Goal: Task Accomplishment & Management: Manage account settings

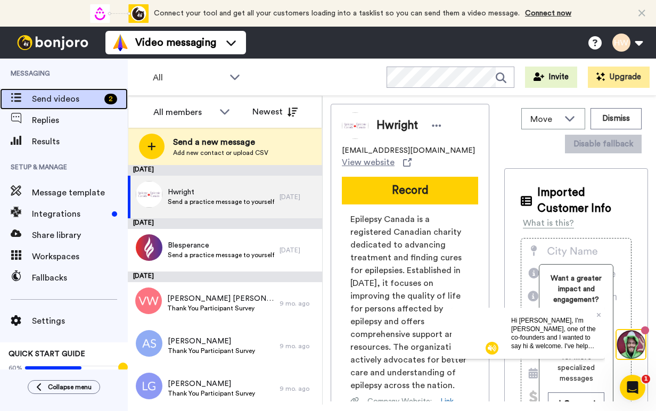
click at [63, 94] on span "Send videos" at bounding box center [66, 99] width 68 height 13
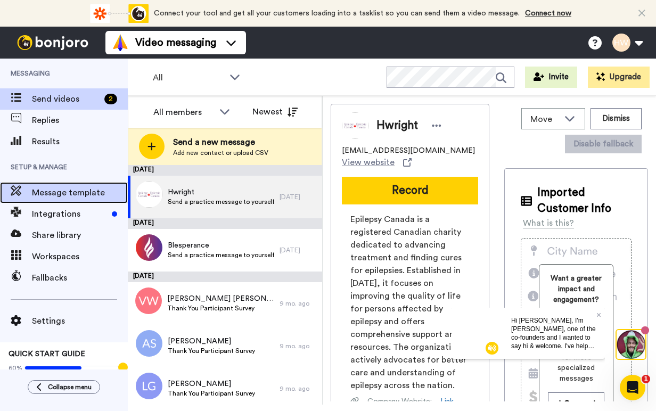
click at [66, 192] on span "Message template" at bounding box center [80, 192] width 96 height 13
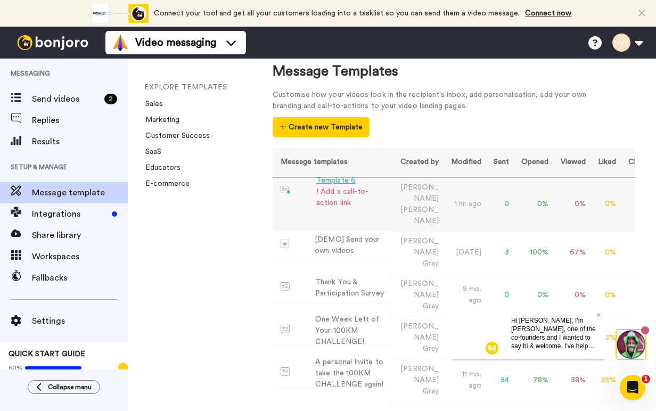
click at [336, 182] on div "Template 6" at bounding box center [350, 180] width 69 height 11
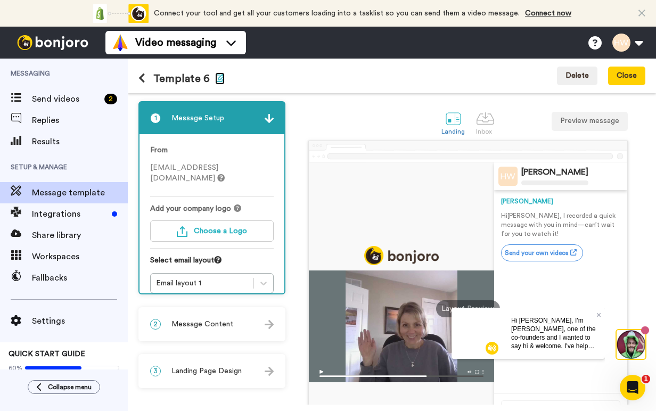
click at [218, 77] on icon "button" at bounding box center [220, 78] width 10 height 9
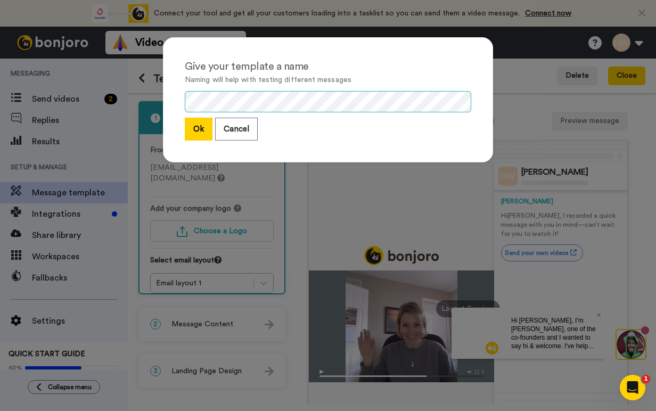
click at [172, 107] on div "Give your template a name Naming will help with testing different messages Ok C…" at bounding box center [328, 99] width 330 height 125
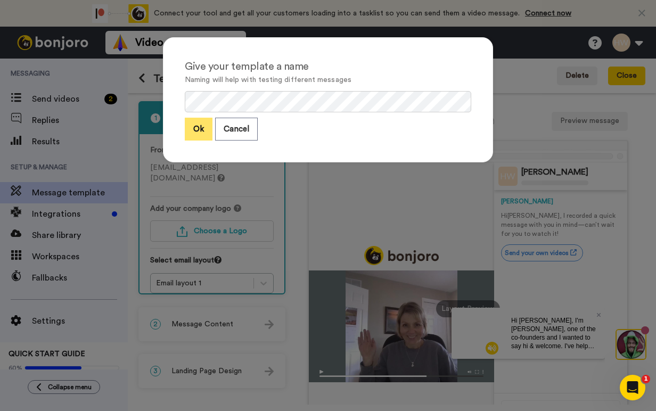
click at [199, 131] on button "Ok" at bounding box center [199, 129] width 28 height 23
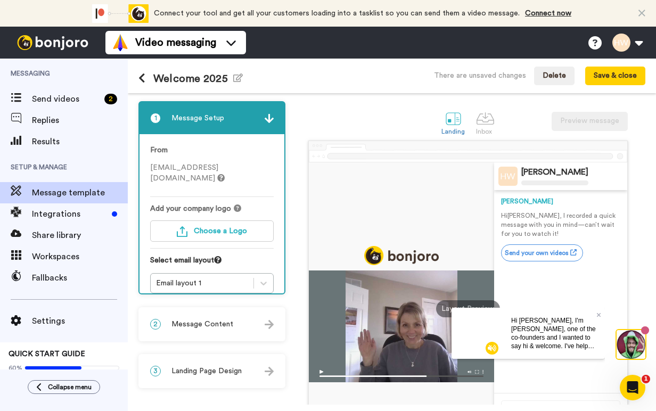
click at [203, 168] on span "hwright@epilepsy.ca" at bounding box center [187, 173] width 75 height 18
click at [157, 170] on span "hwright@epilepsy.ca" at bounding box center [187, 173] width 75 height 18
click at [296, 77] on div "Welcome 2025 Edit name There are unsaved changes Delete Save & close" at bounding box center [392, 76] width 529 height 35
click at [290, 118] on div "1 Message Setup From hwright@epilepsy.ca Add your company logo Choose a Logo Se…" at bounding box center [215, 298] width 152 height 394
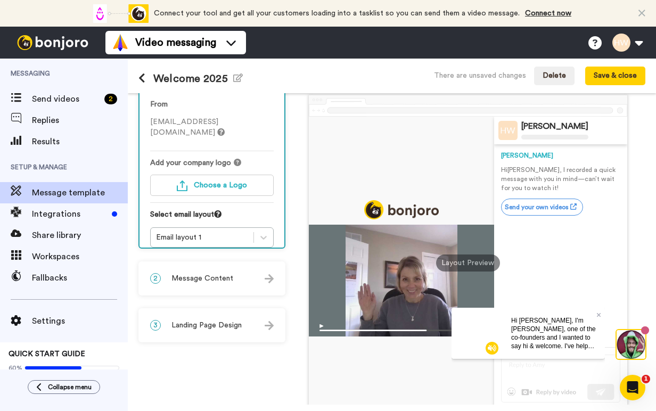
scroll to position [47, 0]
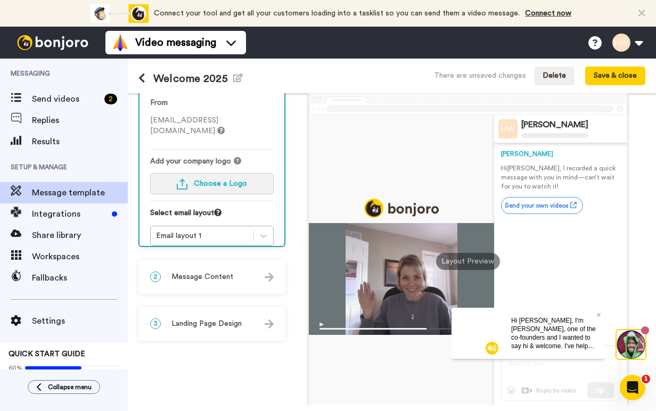
click at [215, 180] on span "Choose a Logo" at bounding box center [220, 183] width 53 height 7
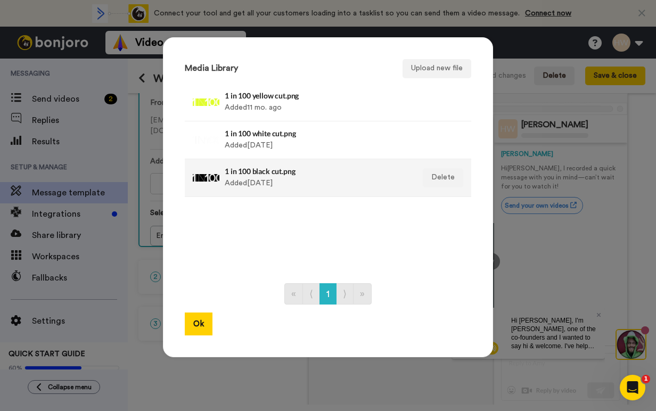
click at [277, 172] on h4 "1 in 100 black cut.png" at bounding box center [317, 171] width 184 height 8
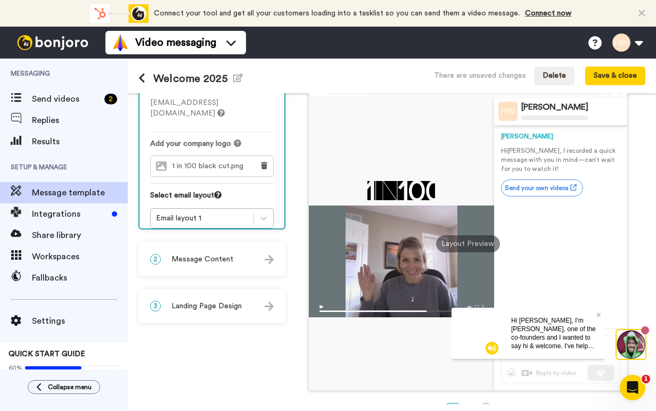
scroll to position [75, 0]
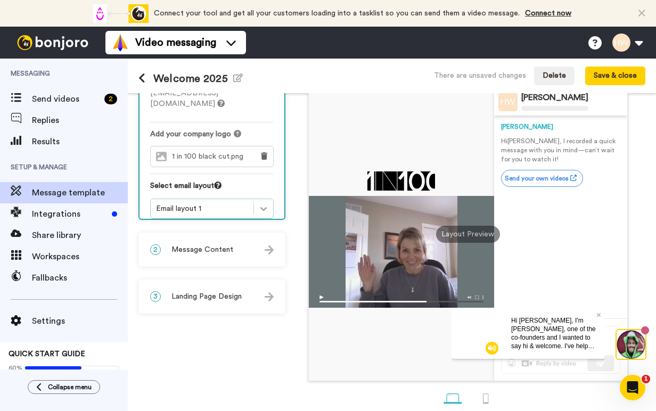
click at [262, 204] on icon at bounding box center [263, 209] width 11 height 11
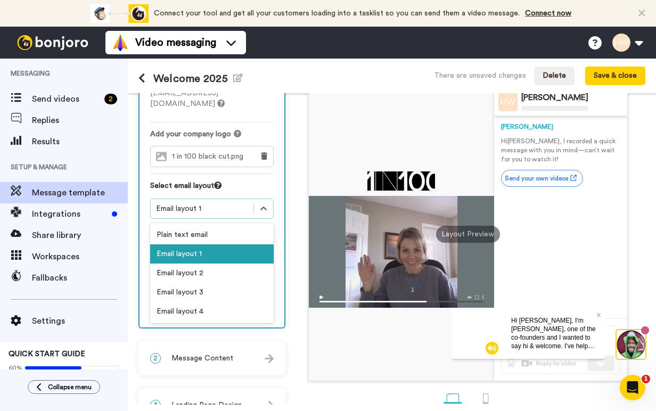
click at [288, 218] on div "1 Message Setup From hwright@epilepsy.ca Add your company logo 1 in 100 black c…" at bounding box center [215, 225] width 152 height 396
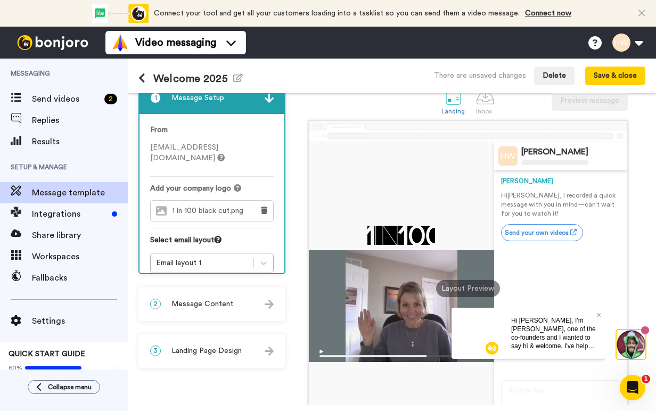
scroll to position [12, 0]
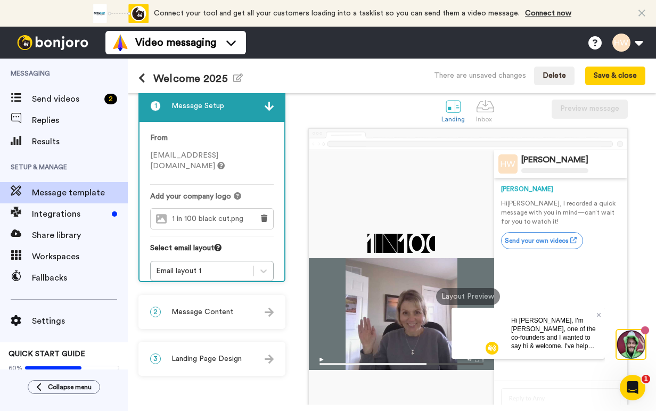
click at [194, 157] on span "[EMAIL_ADDRESS][DOMAIN_NAME]" at bounding box center [187, 161] width 75 height 18
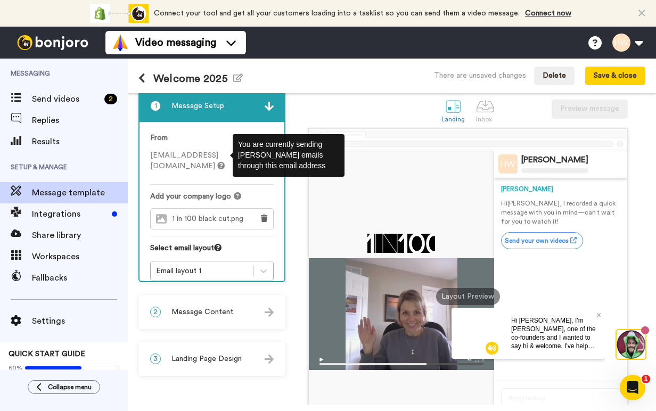
click at [224, 162] on icon at bounding box center [220, 165] width 7 height 7
click at [225, 162] on icon at bounding box center [220, 165] width 7 height 7
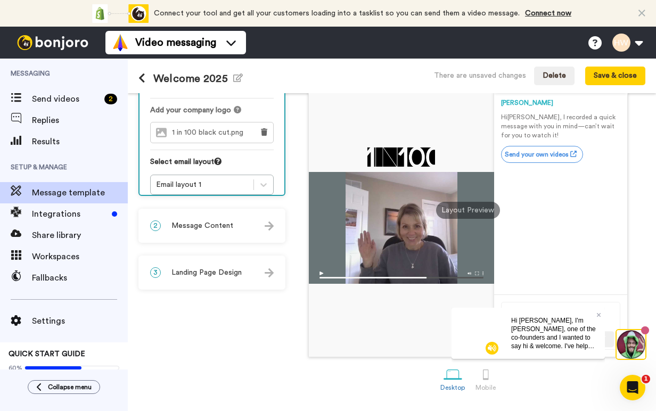
scroll to position [84, 0]
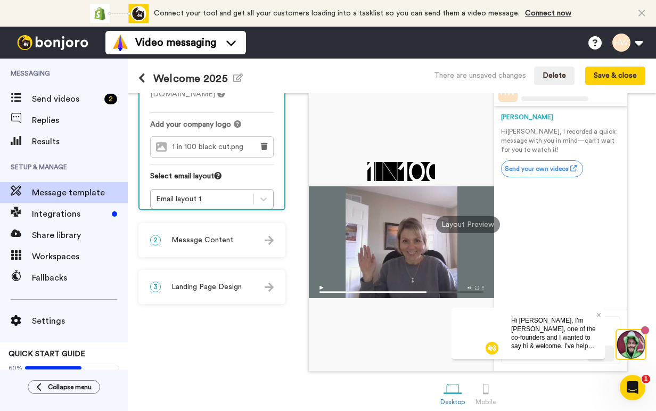
click at [266, 284] on img at bounding box center [269, 287] width 9 height 9
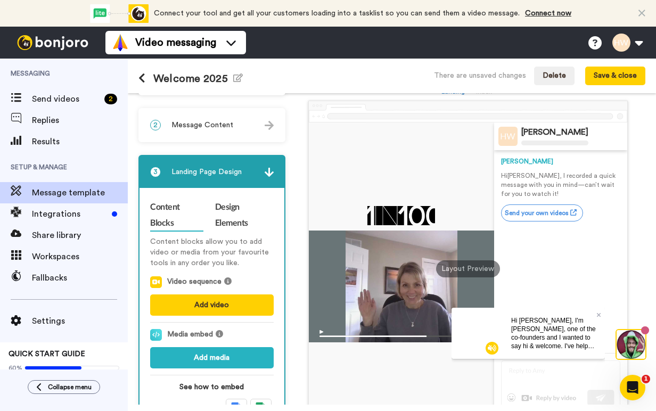
scroll to position [0, 0]
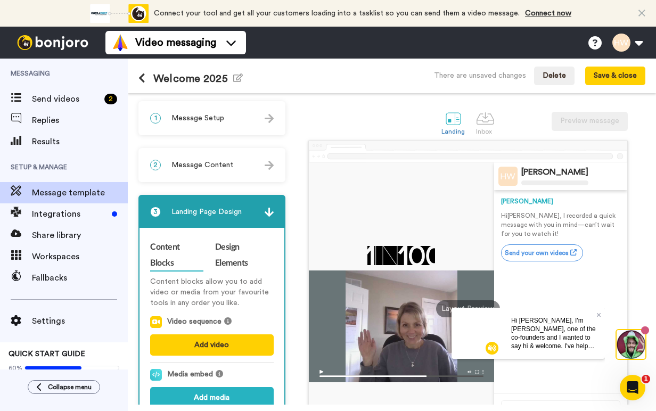
click at [271, 165] on img at bounding box center [269, 165] width 9 height 9
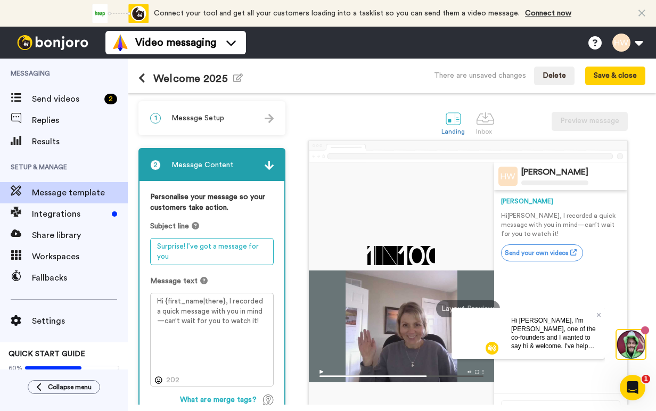
drag, startPoint x: 155, startPoint y: 247, endPoint x: 189, endPoint y: 260, distance: 36.9
click at [189, 260] on textarea "Surprise! I’ve got a message for you" at bounding box center [212, 251] width 124 height 27
paste textarea "Welcome to the 1IN100 Challenge 💜"
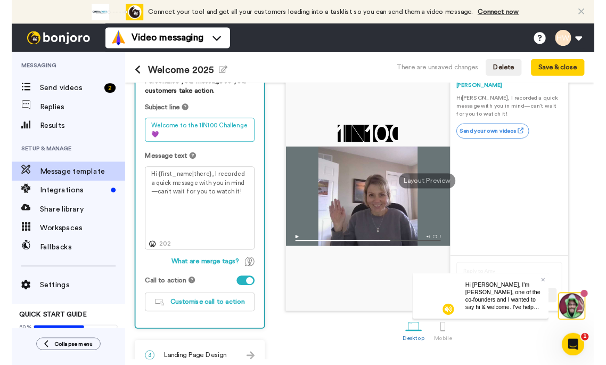
scroll to position [106, 0]
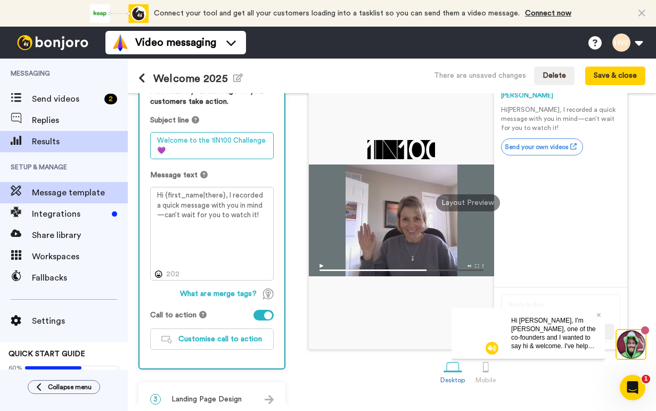
type textarea "Welcome to the 1IN100 Challenge 💜"
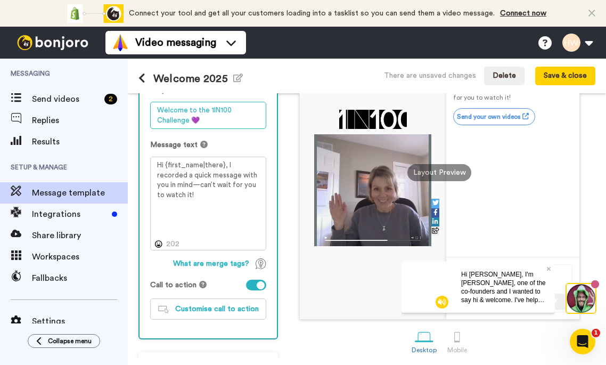
scroll to position [144, 0]
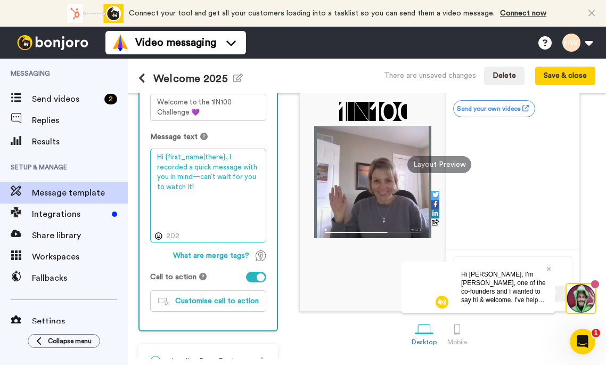
drag, startPoint x: 228, startPoint y: 157, endPoint x: 241, endPoint y: 189, distance: 34.6
click at [241, 189] on textarea "Hi {first_name|there}, I recorded a quick message with you in mind—can’t wait f…" at bounding box center [208, 196] width 116 height 94
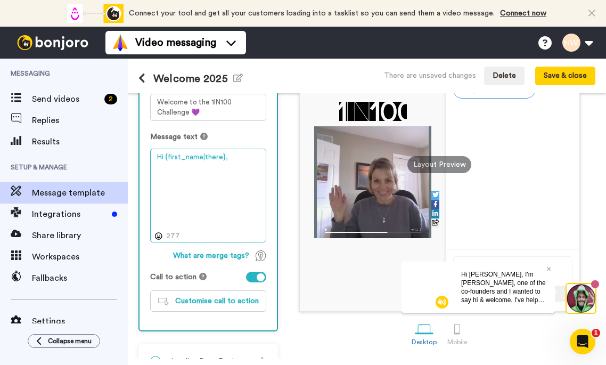
paste textarea "welcome to the 1IN100 Challenge! Every km you move raises awareness + fuels res…"
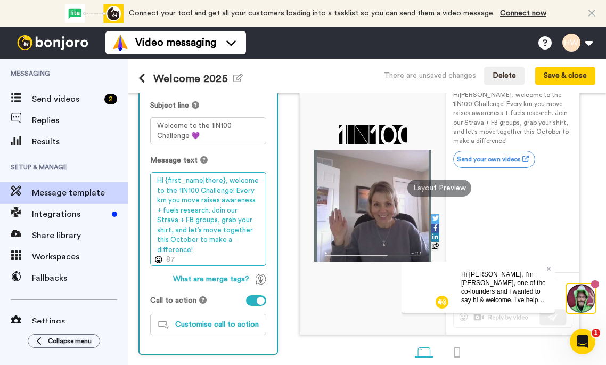
scroll to position [172, 0]
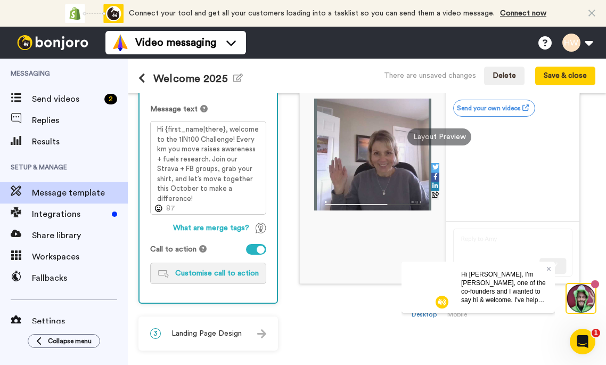
click at [206, 272] on span "Customise call to action" at bounding box center [217, 273] width 84 height 7
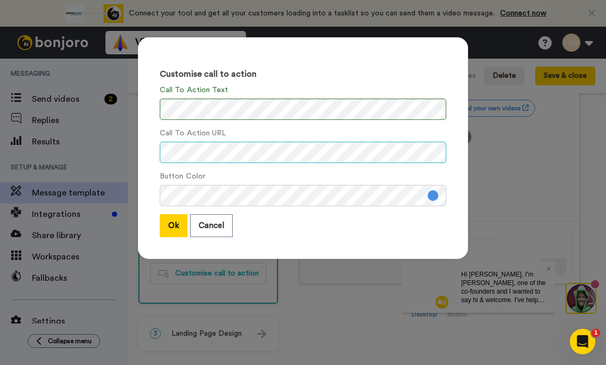
click at [151, 147] on div "Customise call to action Call To Action Text Call To Action URL Button Color Ok…" at bounding box center [303, 148] width 330 height 222
click at [435, 196] on button at bounding box center [433, 195] width 11 height 11
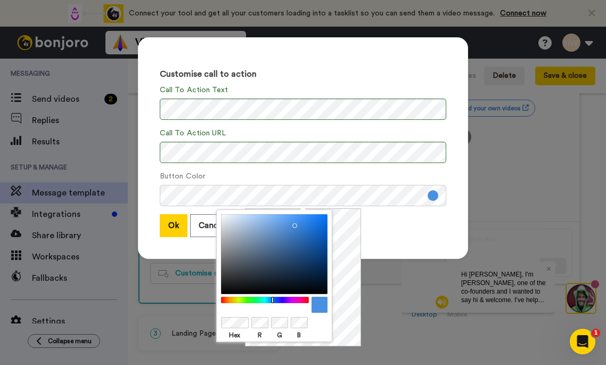
click at [284, 301] on div at bounding box center [265, 300] width 92 height 7
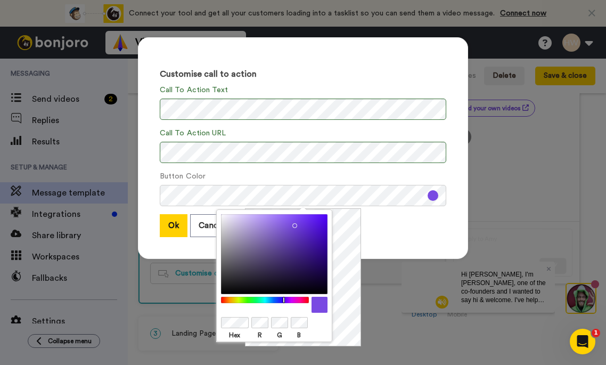
click at [224, 290] on div at bounding box center [274, 254] width 107 height 80
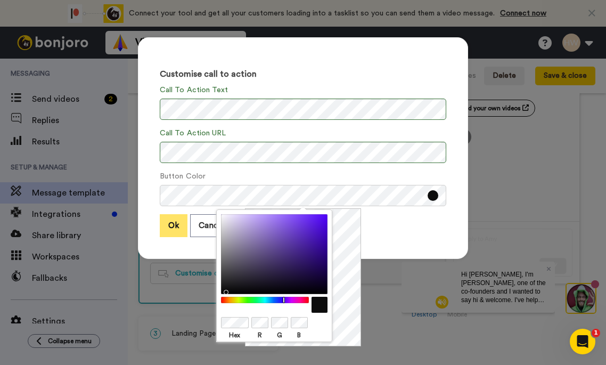
click at [169, 224] on button "Ok" at bounding box center [174, 225] width 28 height 23
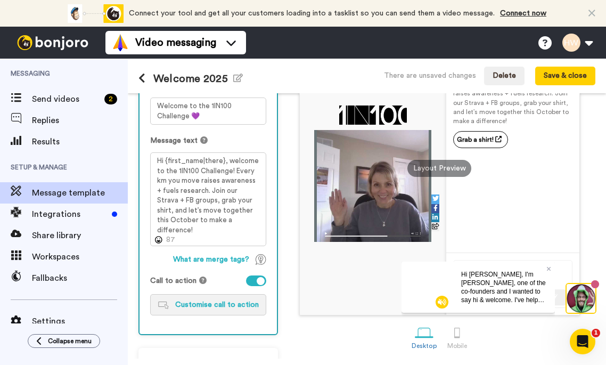
scroll to position [145, 0]
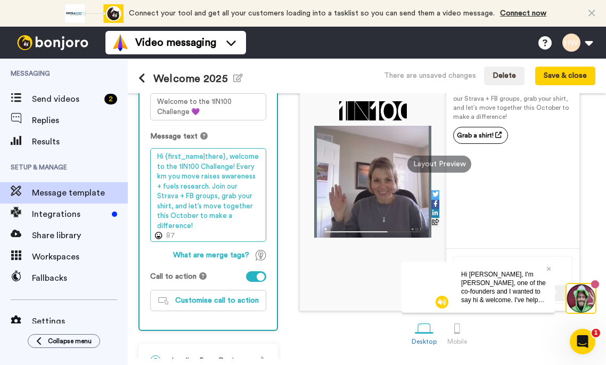
drag, startPoint x: 205, startPoint y: 186, endPoint x: 250, endPoint y: 189, distance: 45.3
click at [250, 189] on textarea "Hi {first_name|there}, welcome to the 1IN100 Challenge! Every km you move raise…" at bounding box center [208, 195] width 116 height 94
click at [240, 218] on textarea "Hi {first_name|there}, welcome to the 1IN100 Challenge! Every km you move raise…" at bounding box center [208, 195] width 116 height 94
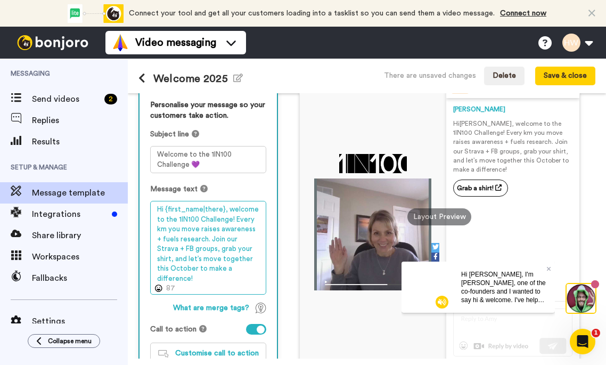
scroll to position [0, 0]
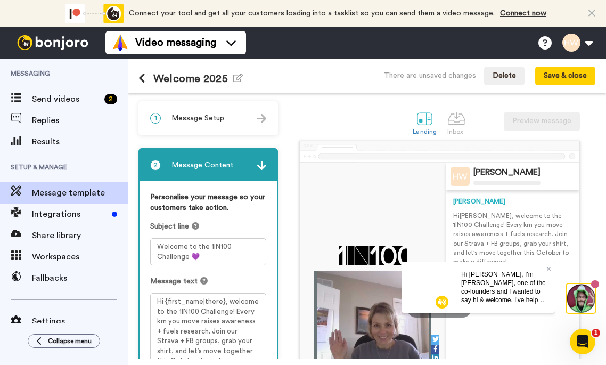
click at [251, 118] on div "1 Message Setup" at bounding box center [208, 118] width 137 height 32
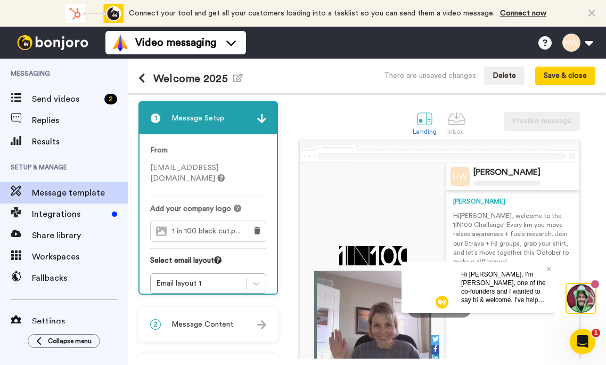
click at [172, 167] on span "hwright@epilepsy.ca" at bounding box center [187, 173] width 75 height 18
click at [259, 277] on div "1 Message Setup From hwright@epilepsy.ca Add your company logo 1 in 100 black c…" at bounding box center [211, 298] width 145 height 394
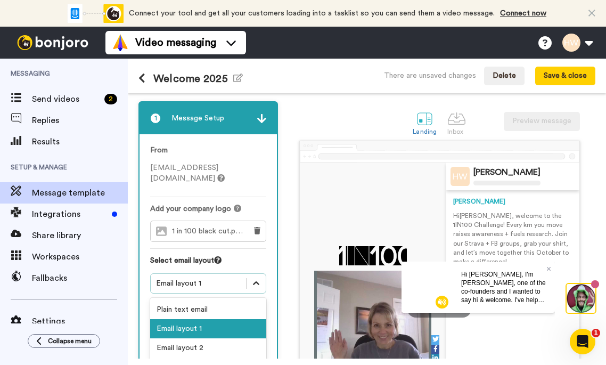
scroll to position [27, 0]
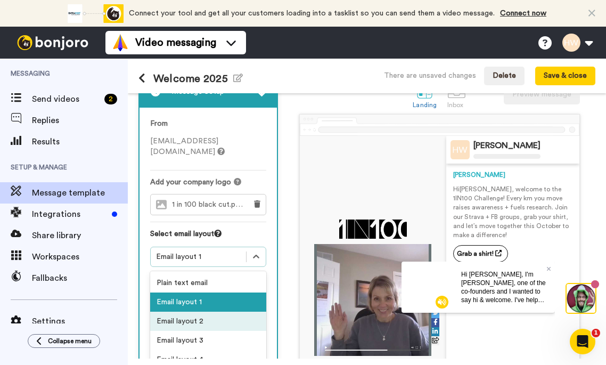
click at [238, 312] on div "Email layout 2" at bounding box center [208, 321] width 116 height 19
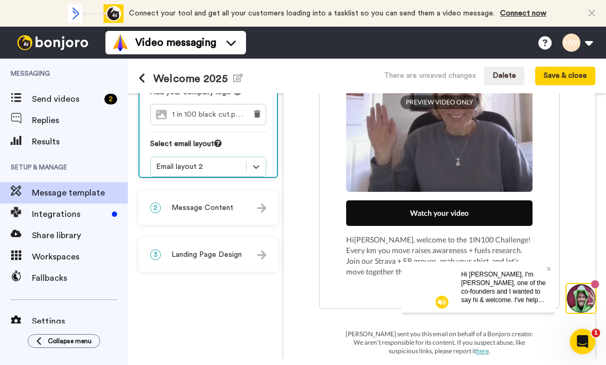
scroll to position [121, 0]
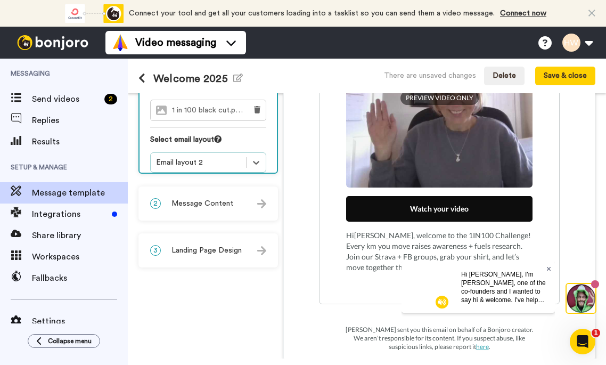
click at [547, 270] on icon at bounding box center [549, 268] width 4 height 4
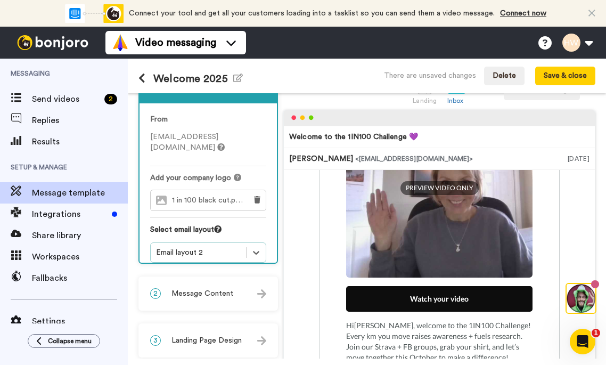
scroll to position [27, 0]
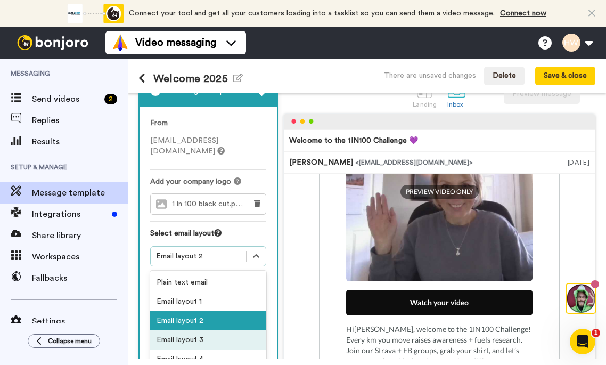
click at [234, 330] on div "Email layout 3" at bounding box center [208, 339] width 116 height 19
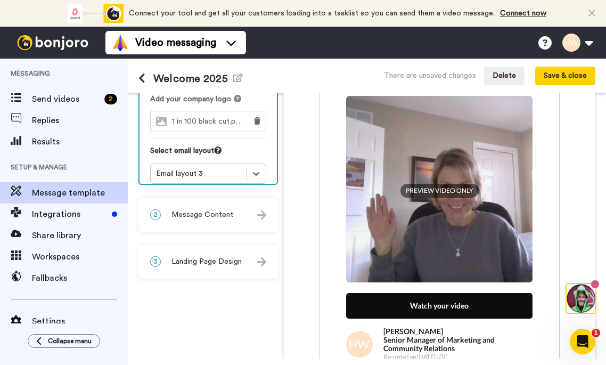
scroll to position [100, 0]
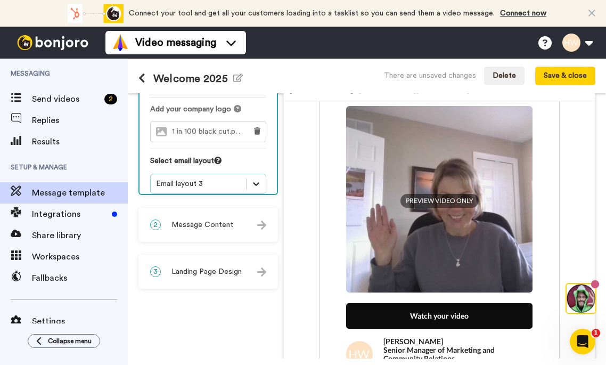
click at [257, 178] on icon at bounding box center [256, 183] width 11 height 11
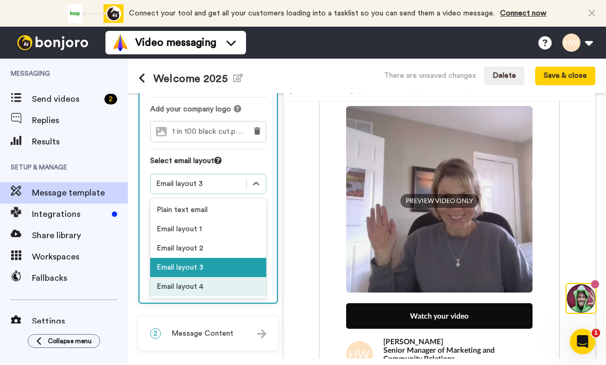
click at [232, 277] on div "Email layout 4" at bounding box center [208, 286] width 116 height 19
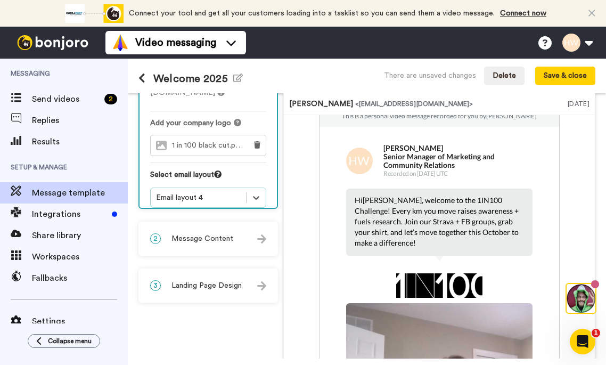
scroll to position [19, 0]
click at [258, 192] on icon at bounding box center [256, 197] width 11 height 11
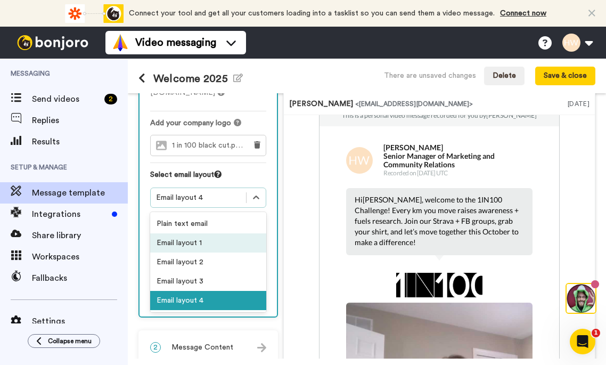
click at [244, 236] on div "Email layout 1" at bounding box center [208, 242] width 116 height 19
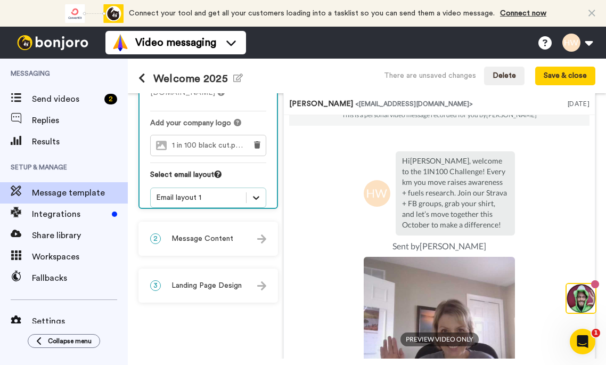
click at [258, 192] on icon at bounding box center [256, 197] width 11 height 11
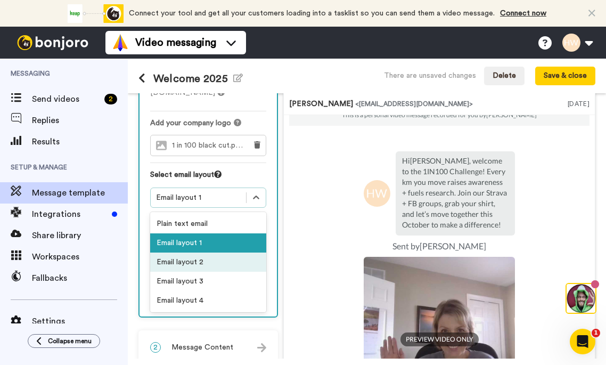
click at [246, 255] on div "Email layout 2" at bounding box center [208, 262] width 116 height 19
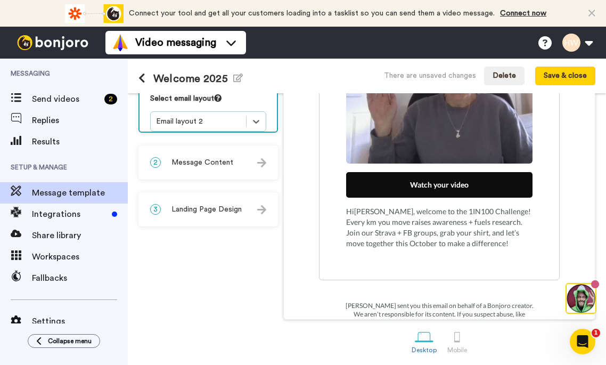
scroll to position [172, 0]
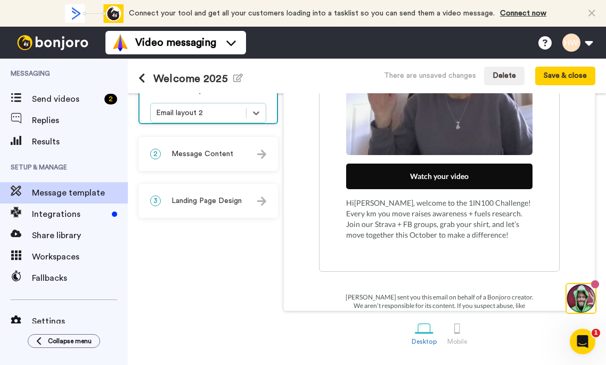
click at [262, 151] on img at bounding box center [261, 154] width 9 height 9
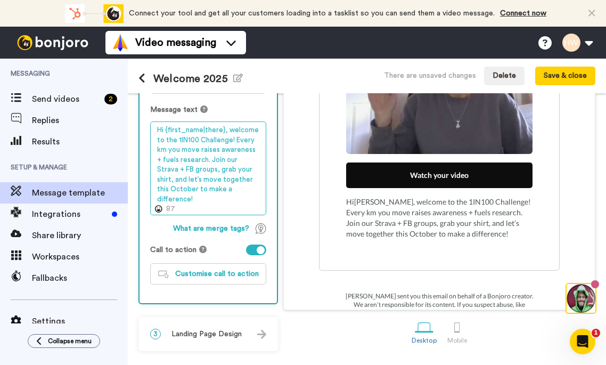
click at [227, 131] on textarea "Hi {first_name|there}, welcome to the 1IN100 Challenge! Every km you move raise…" at bounding box center [208, 168] width 116 height 94
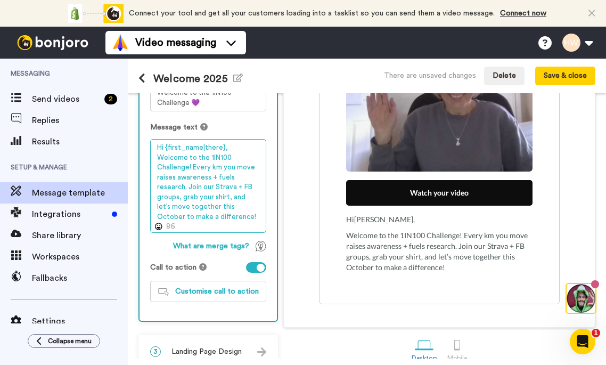
scroll to position [145, 0]
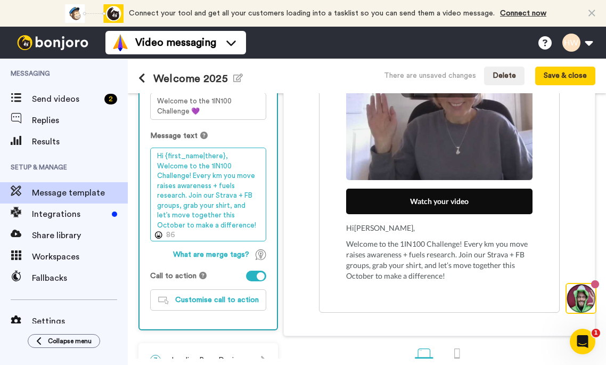
click at [225, 227] on textarea "Hi {first_name|there}, Welcome to the 1IN100 Challenge! Every km you move raise…" at bounding box center [208, 195] width 116 height 94
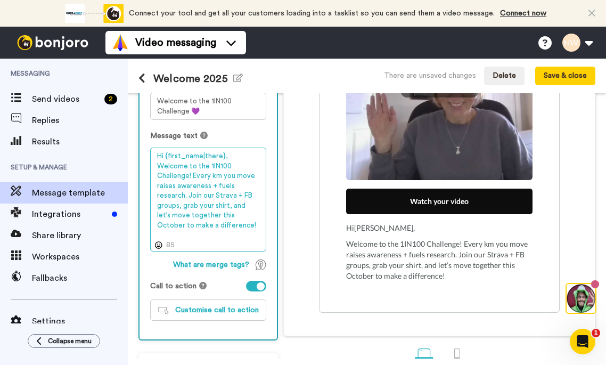
paste textarea "We’re so grateful to have you with us."
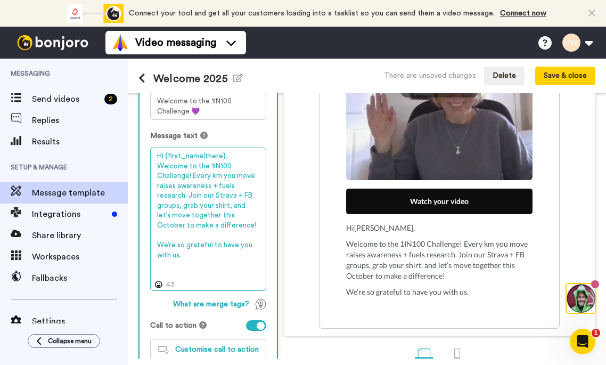
paste textarea "Johanna"
click at [187, 258] on textarea "Hi {first_name|there}, Welcome to the 1IN100 Challenge! Every km you move raise…" at bounding box center [208, 219] width 116 height 143
paste textarea "I can’t wait to see what you and yo"
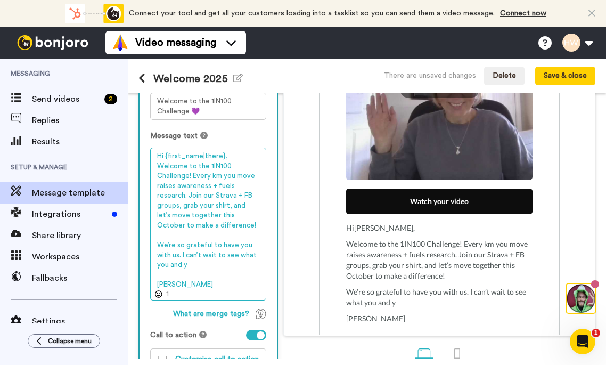
drag, startPoint x: 189, startPoint y: 265, endPoint x: 170, endPoint y: 264, distance: 18.7
click at [170, 264] on textarea "Hi {first_name|there}, Welcome to the 1IN100 Challenge! Every km you move raise…" at bounding box center [208, 224] width 116 height 153
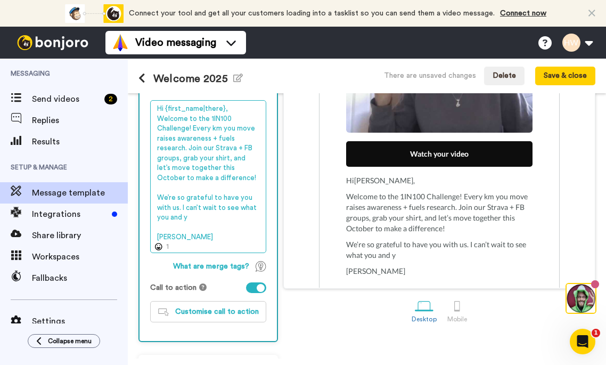
scroll to position [190, 0]
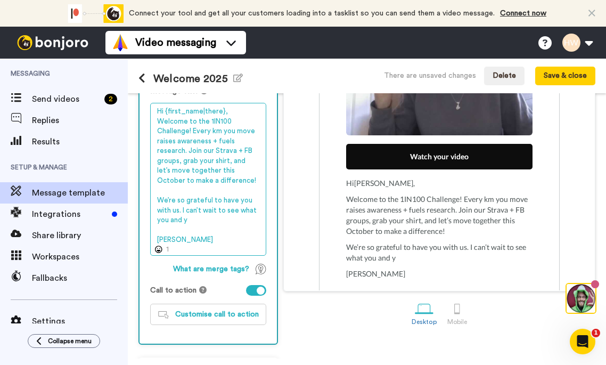
drag, startPoint x: 230, startPoint y: 162, endPoint x: 183, endPoint y: 161, distance: 46.4
click at [183, 161] on textarea "Hi {first_name|there}, Welcome to the 1IN100 Challenge! Every km you move raise…" at bounding box center [208, 179] width 116 height 153
drag, startPoint x: 183, startPoint y: 209, endPoint x: 194, endPoint y: 219, distance: 14.7
click at [194, 219] on textarea "Hi {first_name|there}, Welcome to the 1IN100 Challenge! Every km you move raise…" at bounding box center [208, 179] width 116 height 153
paste textarea "our team achieve t"
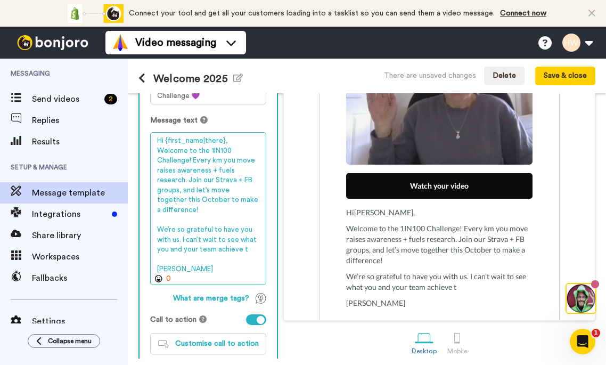
scroll to position [158, 0]
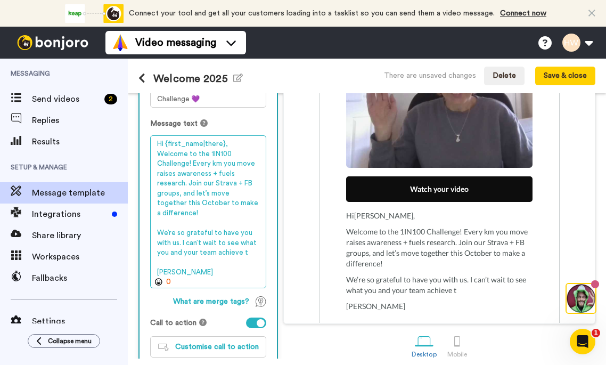
click at [174, 252] on textarea "Hi {first_name|there}, Welcome to the 1IN100 Challenge! Every km you move raise…" at bounding box center [208, 211] width 116 height 153
drag, startPoint x: 157, startPoint y: 253, endPoint x: 253, endPoint y: 254, distance: 95.9
click at [253, 254] on textarea "Hi {first_name|there}, Welcome to the 1IN100 Challenge! Every km you move raise…" at bounding box center [208, 211] width 116 height 153
click at [179, 253] on textarea "Hi {first_name|there}, Welcome to the 1IN100 Challenge! Every km you move raise…" at bounding box center [208, 211] width 116 height 153
click at [183, 253] on textarea "Hi {first_name|there}, Welcome to the 1IN100 Challenge! Every km you move raise…" at bounding box center [208, 211] width 116 height 153
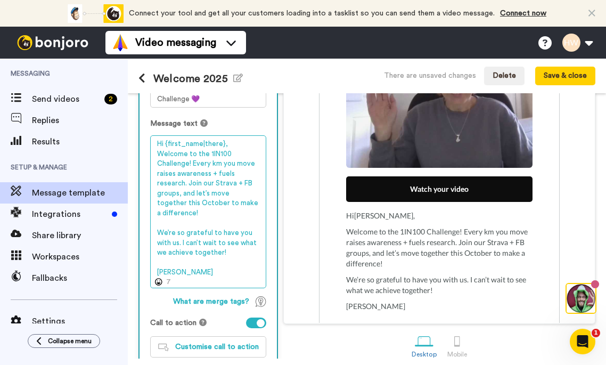
click at [227, 251] on textarea "Hi {first_name|there}, Welcome to the 1IN100 Challenge! Every km you move raise…" at bounding box center [208, 211] width 116 height 153
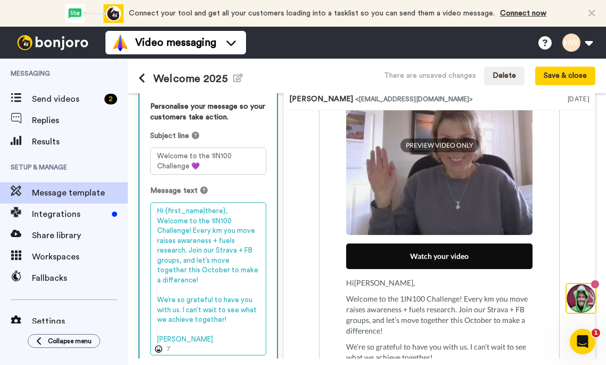
scroll to position [93, 0]
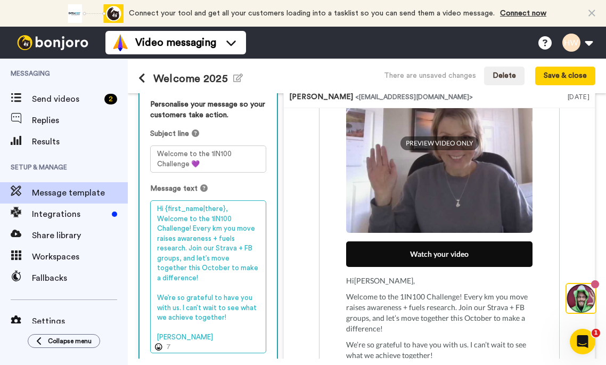
click at [232, 212] on textarea "Hi {first_name|there}, Welcome to the 1IN100 Challenge! Every km you move raise…" at bounding box center [208, 276] width 116 height 153
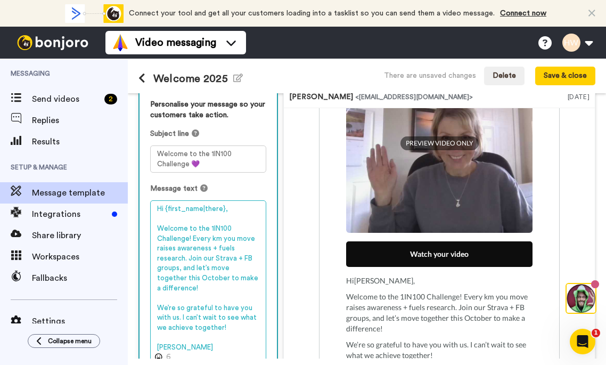
scroll to position [106, 0]
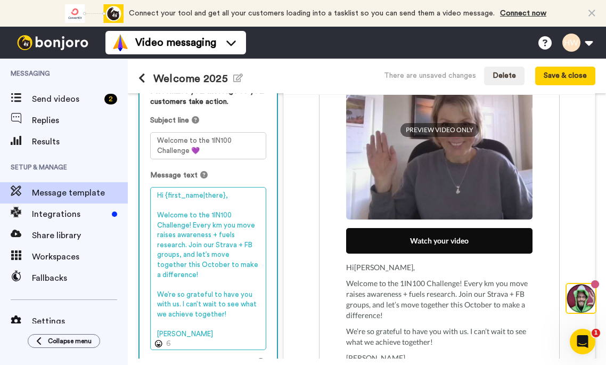
click at [184, 284] on textarea "Hi {first_name|there}, Welcome to the 1IN100 Challenge! Every km you move raise…" at bounding box center [208, 268] width 116 height 163
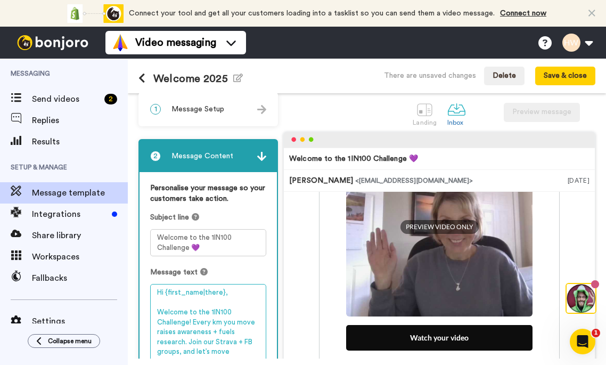
scroll to position [1, 0]
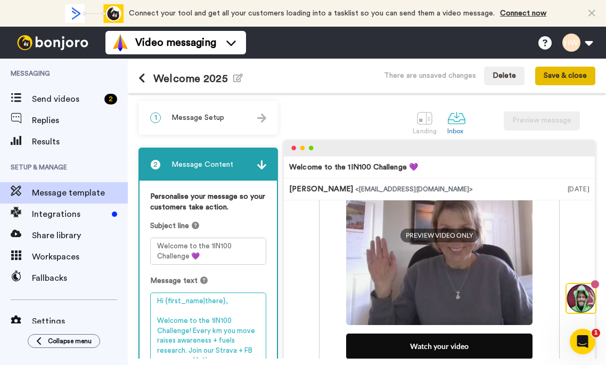
type textarea "Hi {first_name|there}, Welcome to the 1IN100 Challenge! Every km you move raise…"
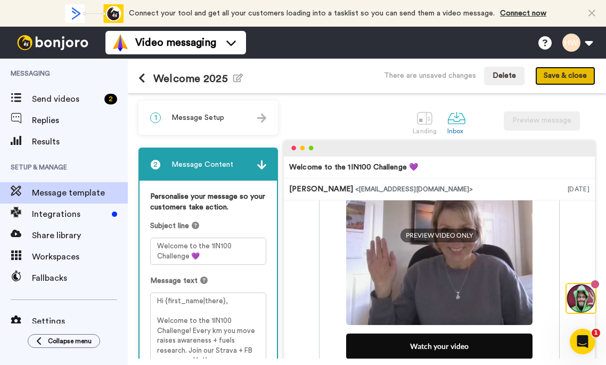
click at [562, 79] on button "Save & close" at bounding box center [565, 76] width 60 height 19
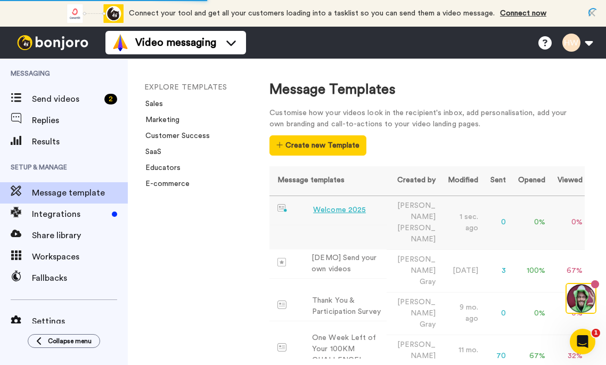
click at [344, 212] on div "Welcome 2025" at bounding box center [339, 210] width 53 height 11
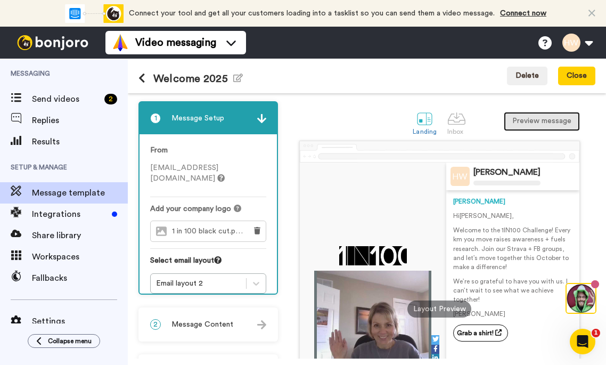
click at [532, 126] on button "Preview message" at bounding box center [542, 121] width 76 height 19
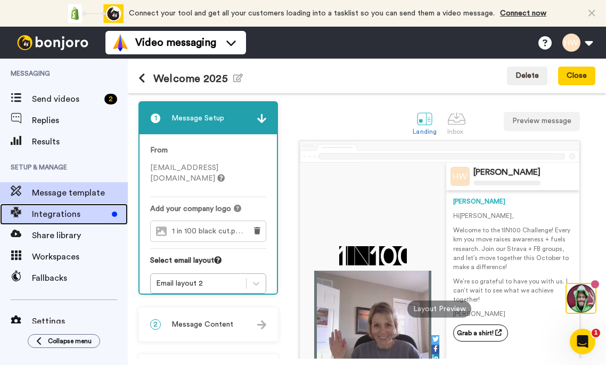
click at [47, 213] on span "Integrations" at bounding box center [70, 214] width 76 height 13
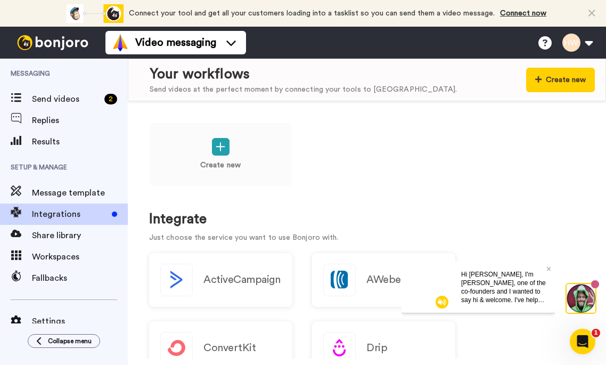
click at [592, 13] on icon at bounding box center [592, 13] width 7 height 11
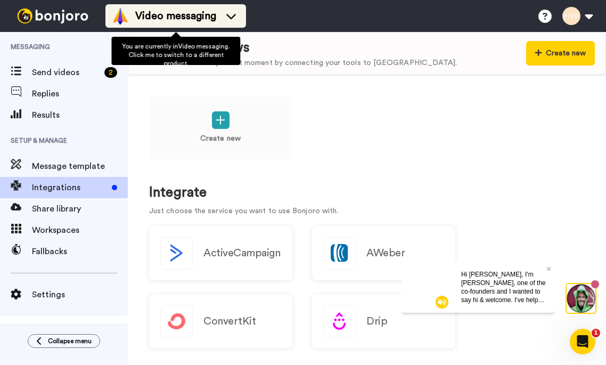
click at [230, 15] on icon at bounding box center [231, 16] width 17 height 11
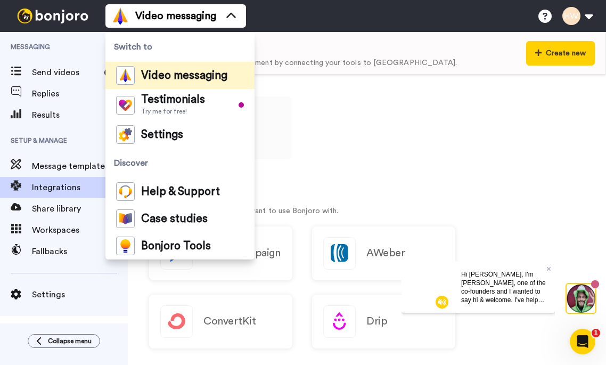
click at [315, 44] on div "Your workflows" at bounding box center [303, 48] width 307 height 20
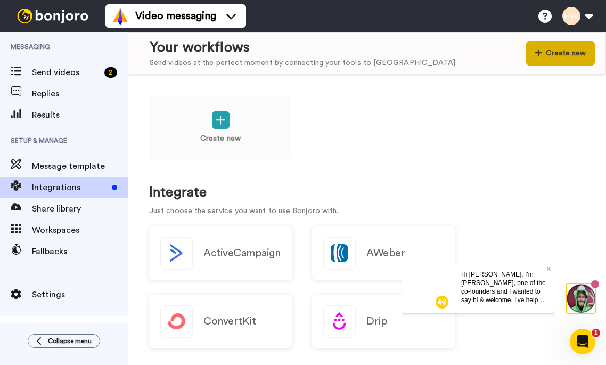
click at [563, 50] on button "Create new" at bounding box center [560, 53] width 69 height 25
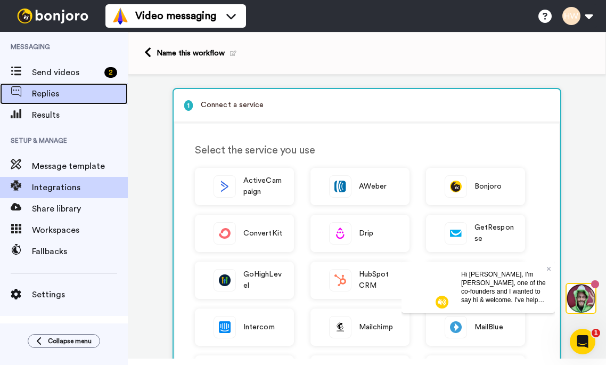
click at [48, 92] on span "Replies" at bounding box center [80, 93] width 96 height 13
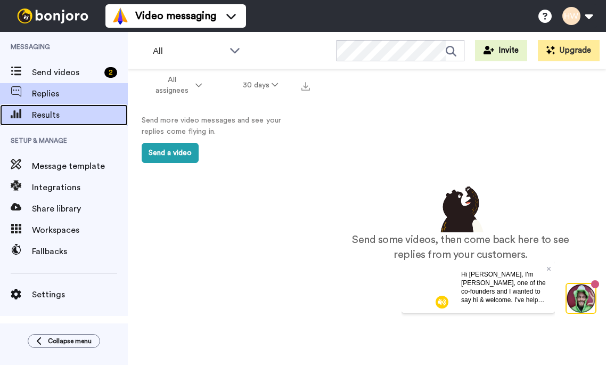
click at [48, 115] on span "Results" at bounding box center [80, 115] width 96 height 13
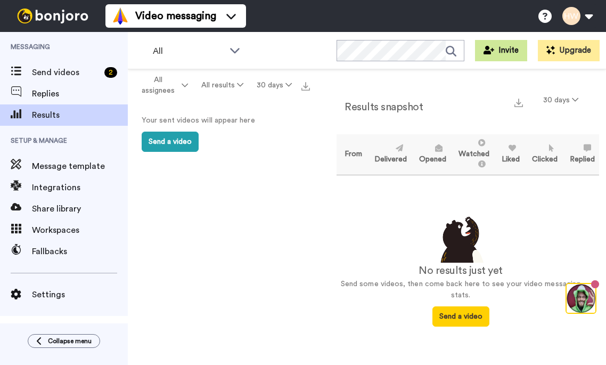
click at [500, 51] on button "Invite" at bounding box center [501, 50] width 52 height 21
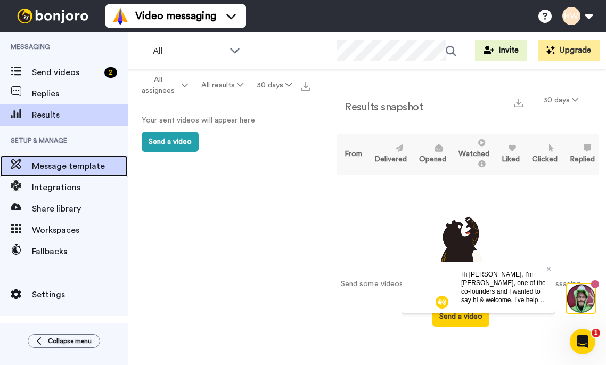
click at [40, 166] on span "Message template" at bounding box center [80, 166] width 96 height 13
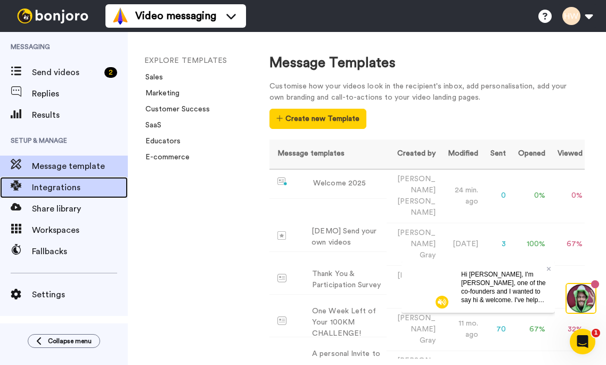
click at [52, 187] on span "Integrations" at bounding box center [80, 187] width 96 height 13
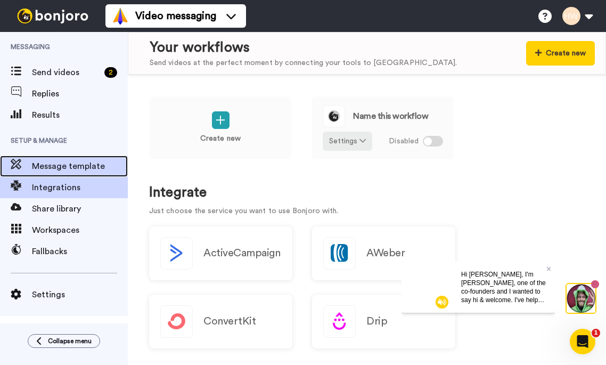
click at [51, 166] on span "Message template" at bounding box center [80, 166] width 96 height 13
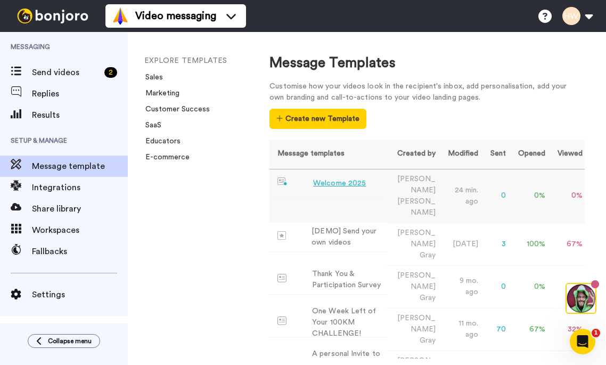
click at [322, 181] on div "Welcome 2025" at bounding box center [339, 183] width 53 height 11
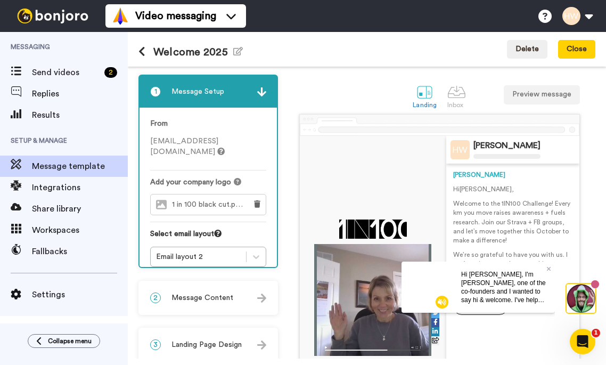
click at [262, 95] on img at bounding box center [261, 91] width 9 height 9
click at [180, 92] on span "Message Setup" at bounding box center [198, 91] width 53 height 11
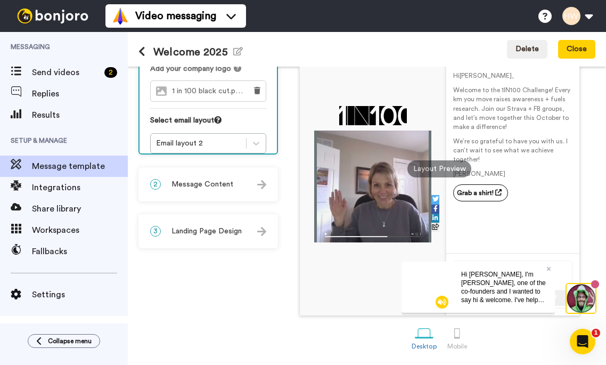
scroll to position [119, 0]
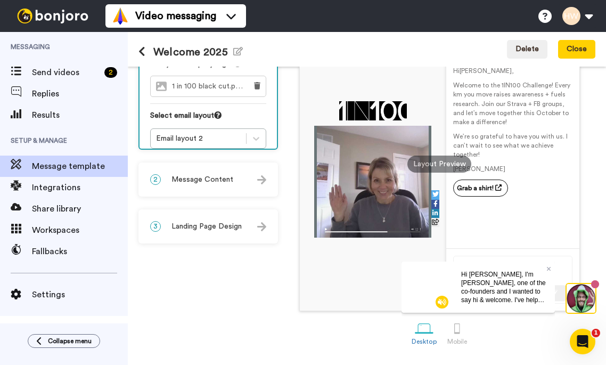
click at [263, 228] on img at bounding box center [261, 226] width 9 height 9
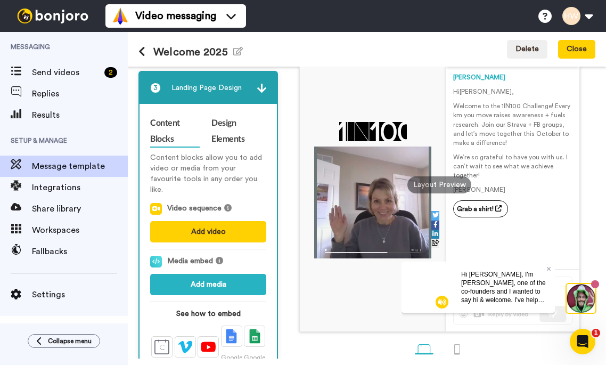
scroll to position [93, 0]
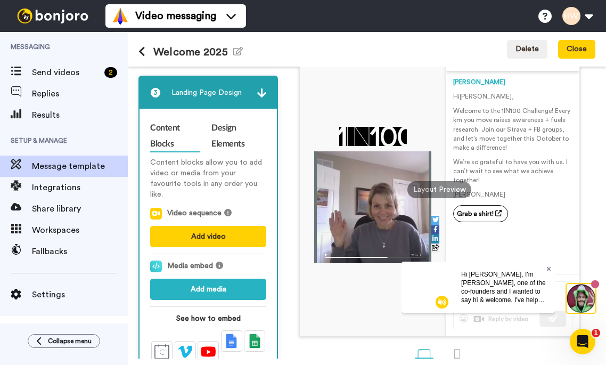
click at [549, 267] on icon at bounding box center [549, 268] width 4 height 6
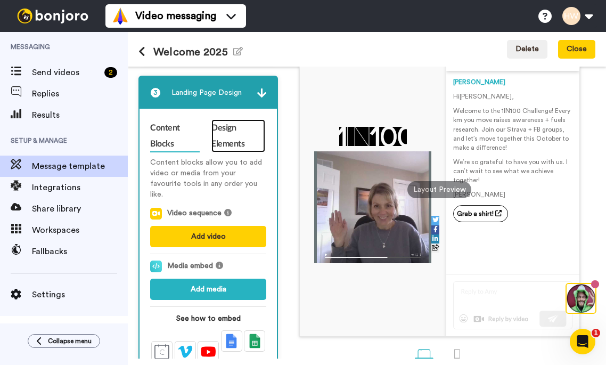
click at [229, 133] on link "Design Elements" at bounding box center [239, 135] width 54 height 33
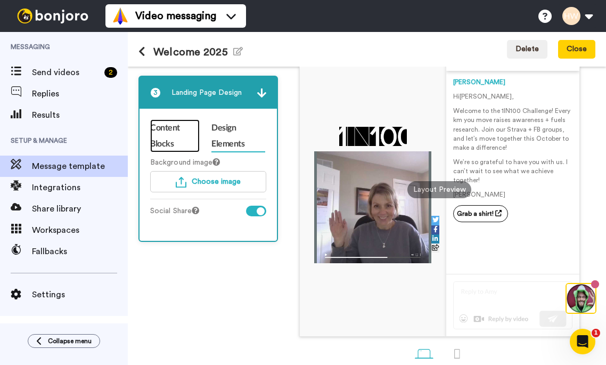
click at [157, 128] on link "Content Blocks" at bounding box center [175, 135] width 50 height 33
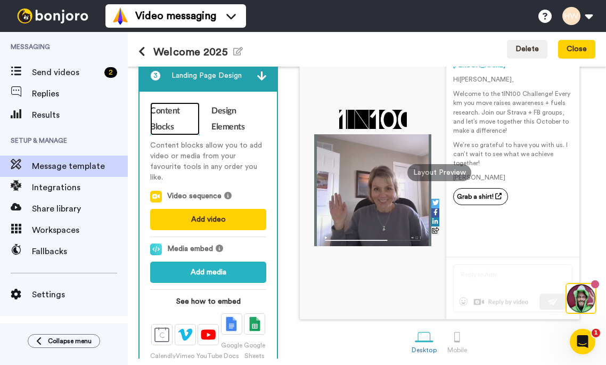
scroll to position [99, 0]
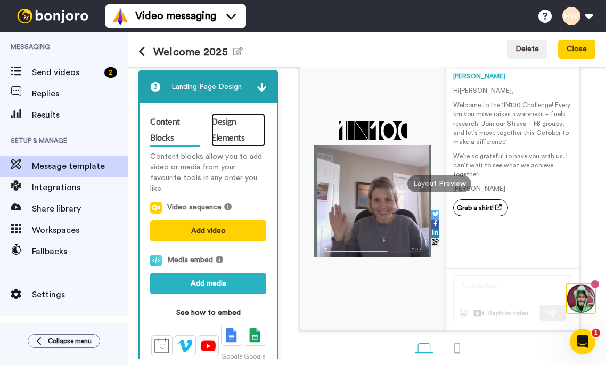
click at [222, 136] on link "Design Elements" at bounding box center [239, 129] width 54 height 33
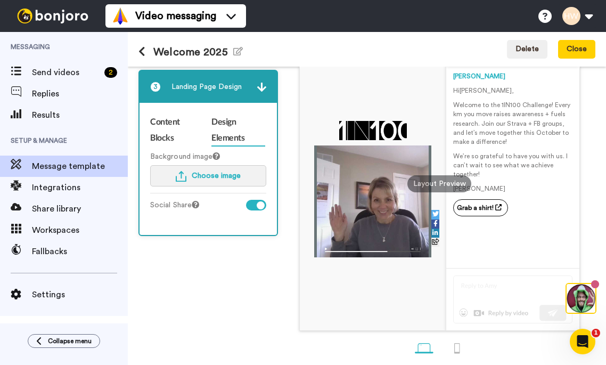
click at [209, 172] on span "Choose image" at bounding box center [216, 175] width 49 height 7
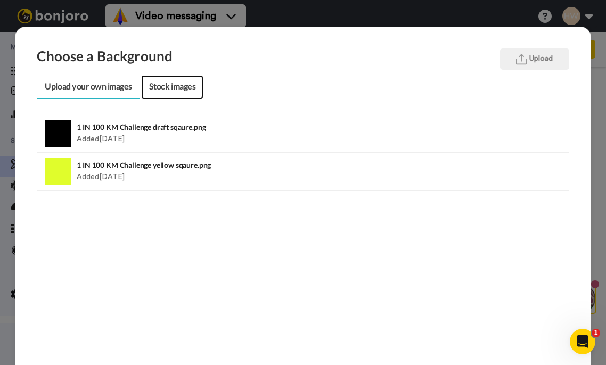
click at [174, 87] on link "Stock images" at bounding box center [172, 87] width 62 height 24
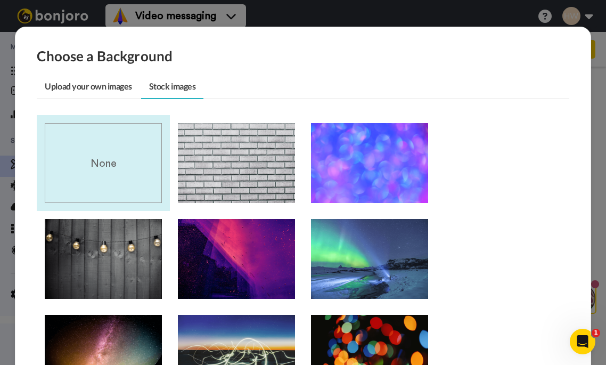
click at [379, 9] on div "Choose a Background Upload your own images Stock images 1 IN 100 KM Challenge d…" at bounding box center [303, 182] width 606 height 365
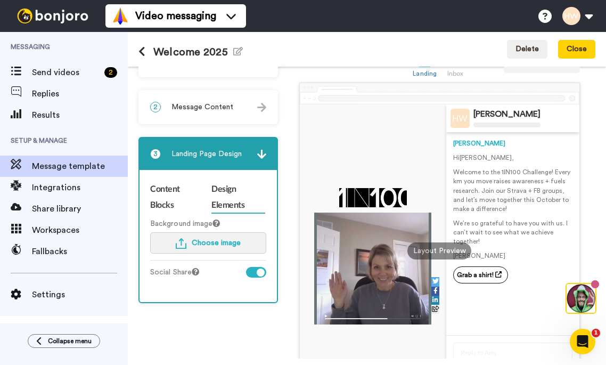
scroll to position [0, 0]
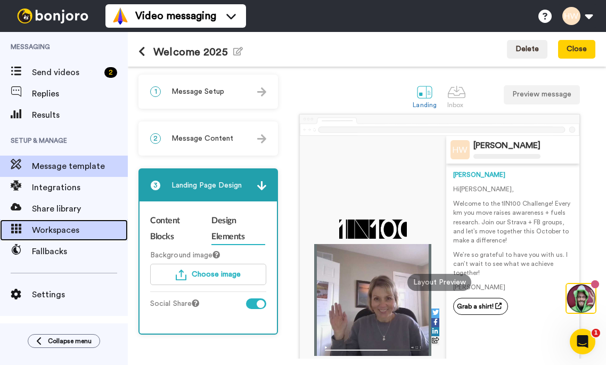
click at [52, 230] on span "Workspaces" at bounding box center [80, 230] width 96 height 13
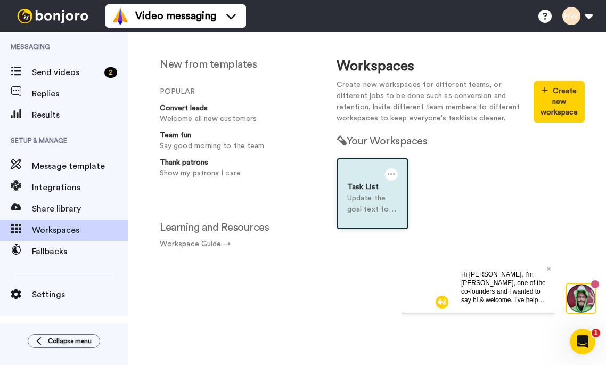
click at [371, 204] on p "Update the goal text for your Workspace" at bounding box center [372, 204] width 51 height 22
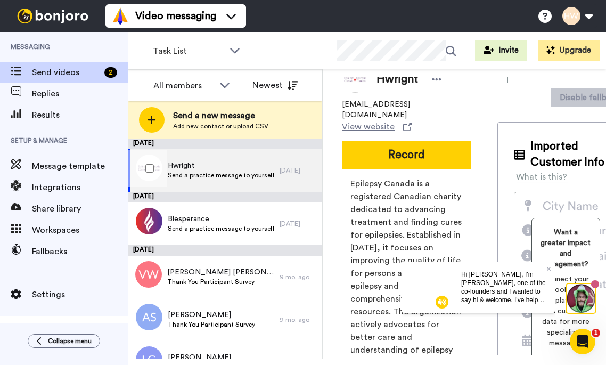
click at [192, 169] on span "Hwright" at bounding box center [221, 165] width 107 height 11
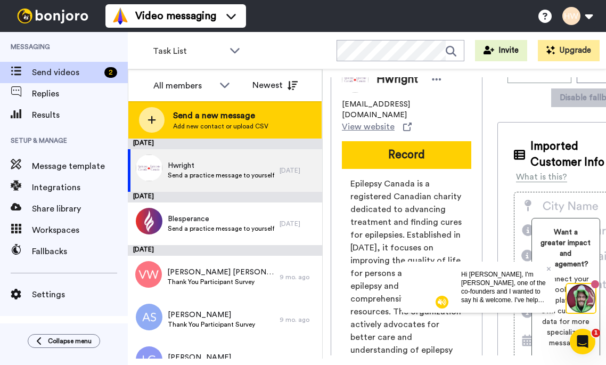
click at [234, 110] on span "Send a new message" at bounding box center [220, 115] width 95 height 13
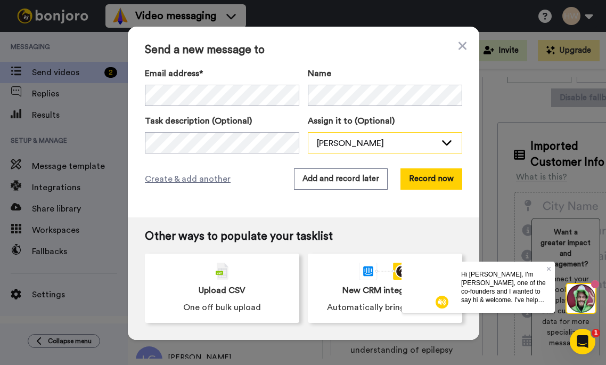
click at [446, 139] on icon at bounding box center [447, 142] width 13 height 11
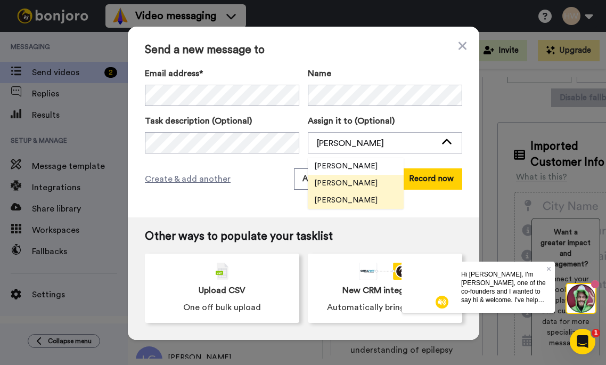
click at [362, 198] on span "[PERSON_NAME]" at bounding box center [346, 200] width 76 height 11
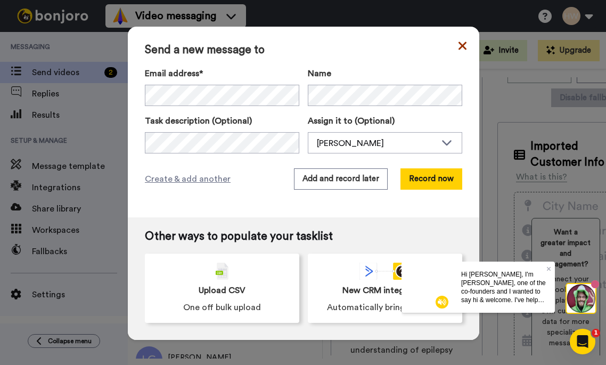
click at [461, 42] on icon at bounding box center [463, 45] width 8 height 13
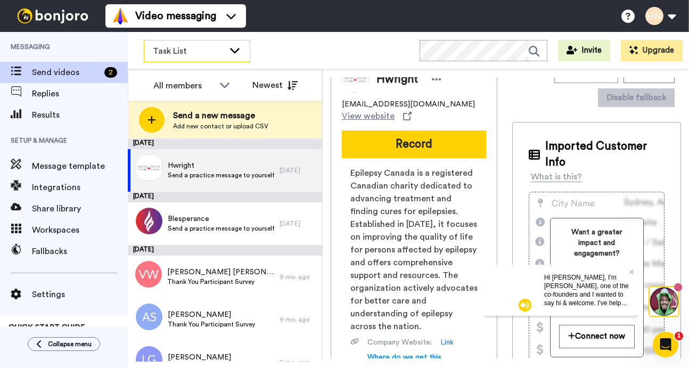
click at [235, 51] on icon at bounding box center [235, 50] width 10 height 5
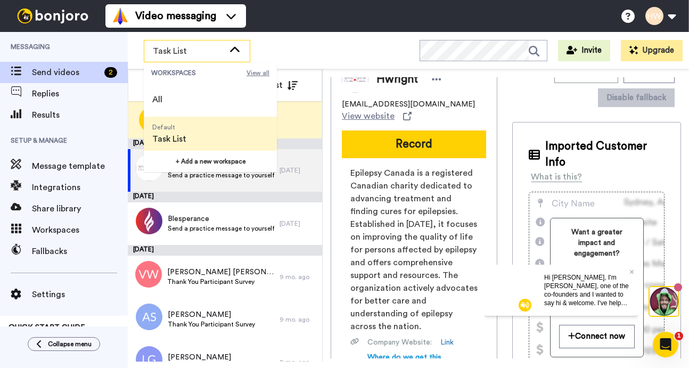
click at [256, 74] on span "View all" at bounding box center [258, 73] width 23 height 9
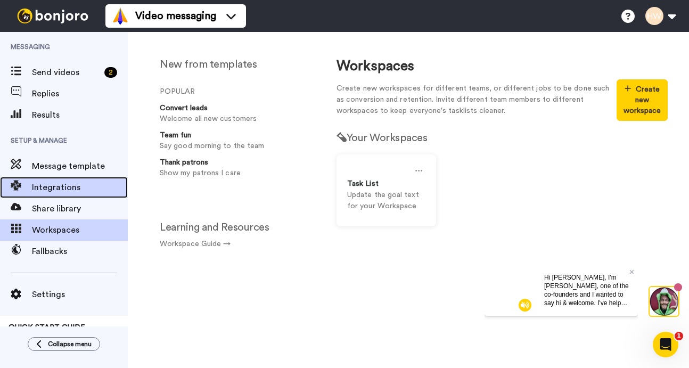
click at [58, 189] on span "Integrations" at bounding box center [80, 187] width 96 height 13
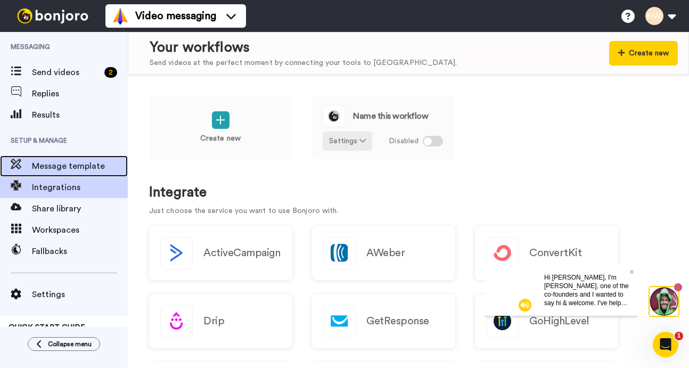
click at [52, 168] on span "Message template" at bounding box center [80, 166] width 96 height 13
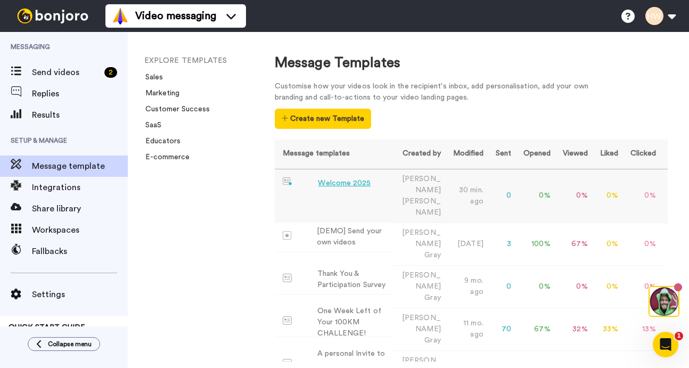
click at [342, 182] on div "Welcome 2025" at bounding box center [344, 183] width 53 height 11
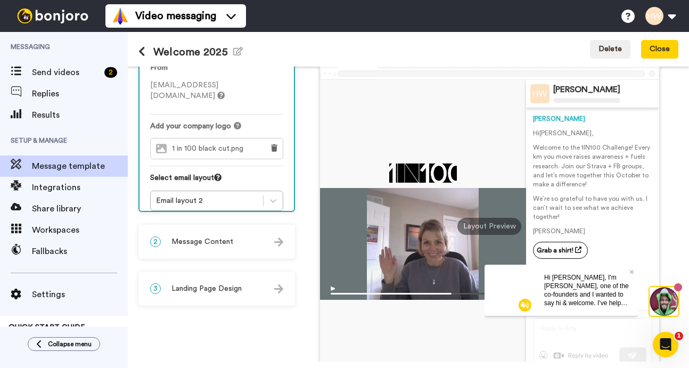
scroll to position [105, 0]
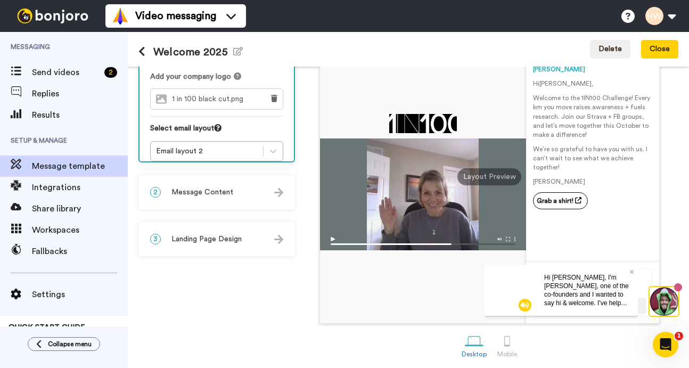
click at [277, 242] on img at bounding box center [278, 239] width 9 height 9
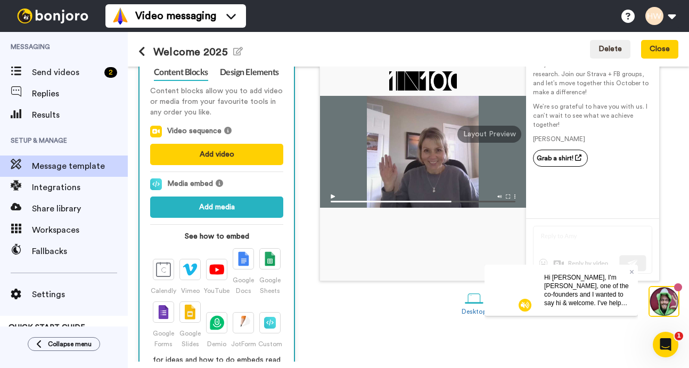
scroll to position [108, 0]
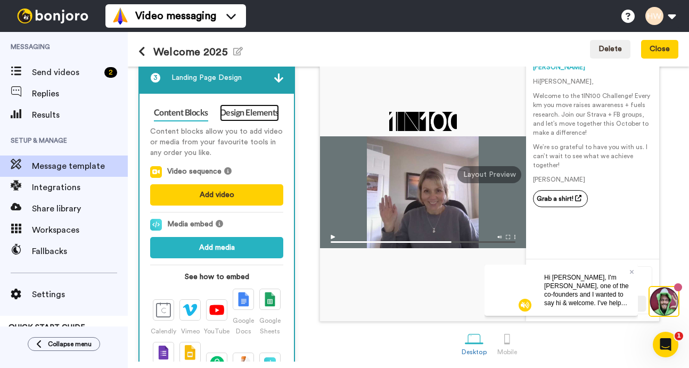
click at [250, 113] on link "Design Elements" at bounding box center [249, 112] width 59 height 17
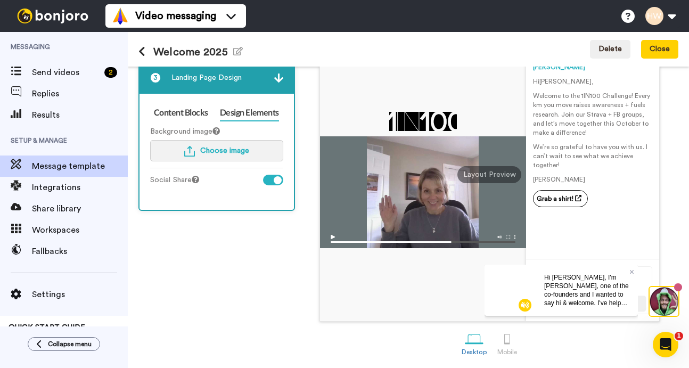
click at [232, 151] on span "Choose image" at bounding box center [224, 150] width 49 height 7
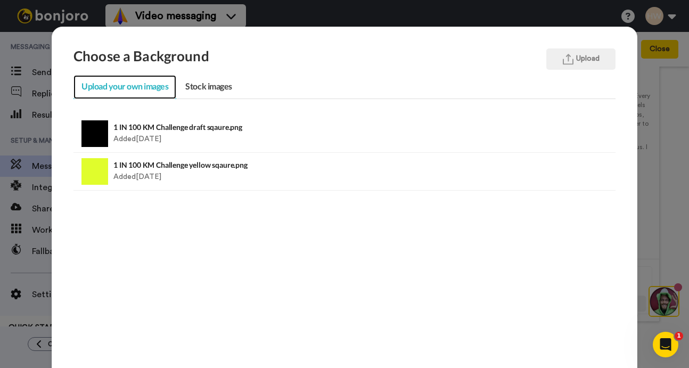
click at [142, 89] on link "Upload your own images" at bounding box center [125, 87] width 103 height 24
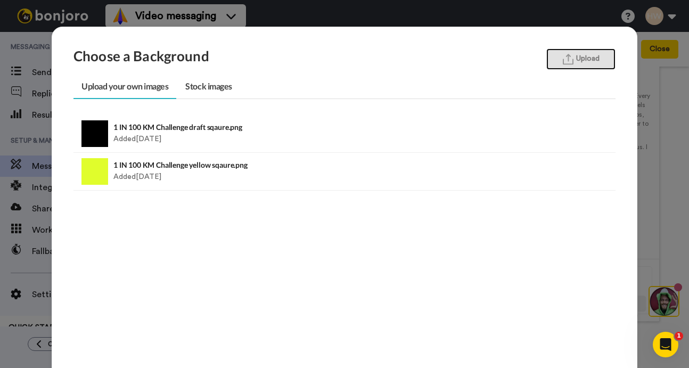
click at [583, 62] on button "Upload" at bounding box center [581, 58] width 69 height 21
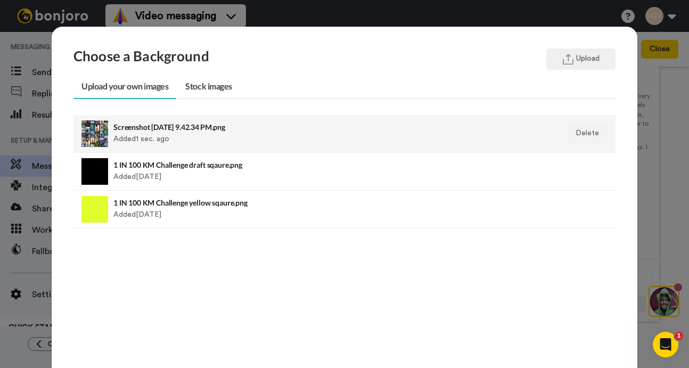
click at [95, 134] on div at bounding box center [95, 133] width 27 height 27
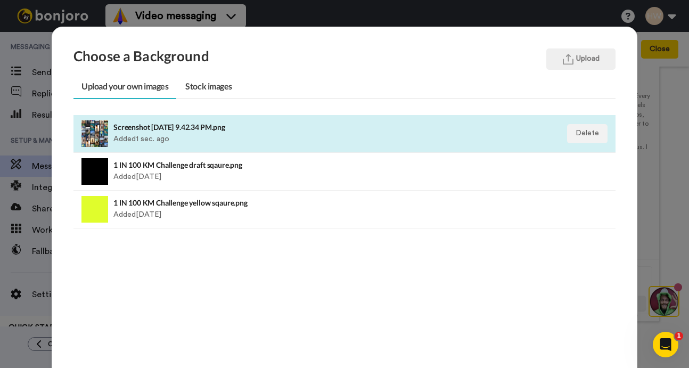
click at [99, 128] on div at bounding box center [95, 133] width 27 height 27
click at [570, 61] on img "button" at bounding box center [568, 59] width 11 height 11
click at [97, 126] on div at bounding box center [95, 133] width 27 height 27
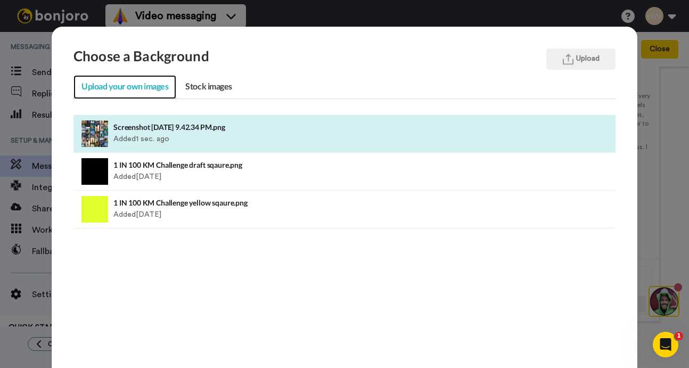
click at [145, 88] on link "Upload your own images" at bounding box center [125, 87] width 103 height 24
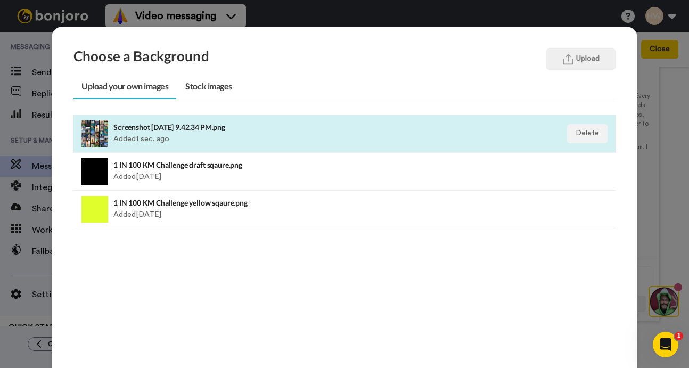
click at [97, 130] on div at bounding box center [95, 133] width 27 height 27
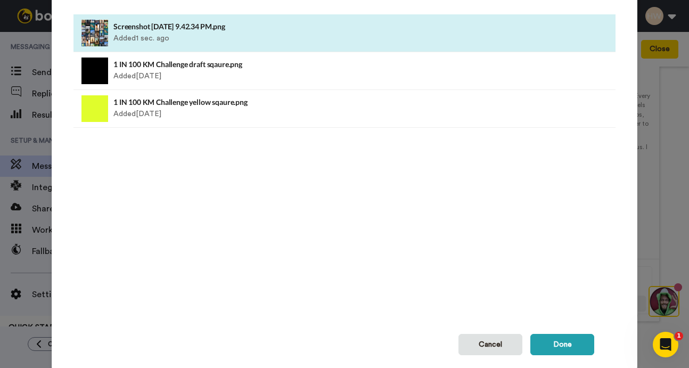
scroll to position [136, 0]
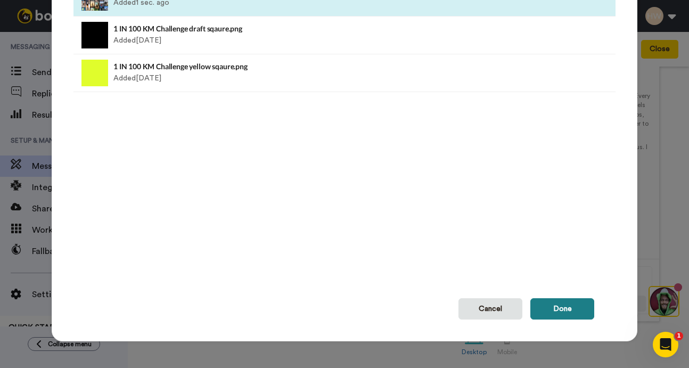
click at [565, 314] on button "Done" at bounding box center [563, 308] width 64 height 21
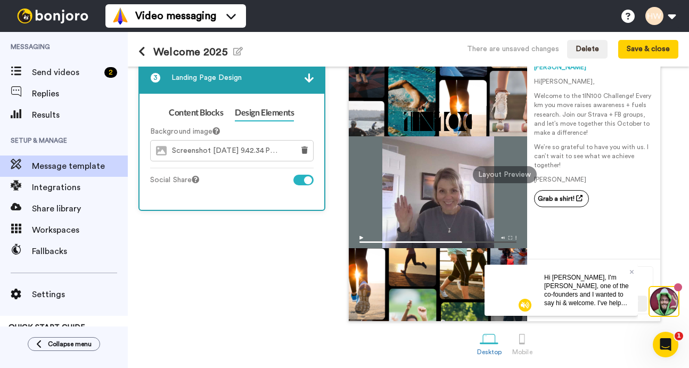
scroll to position [0, 0]
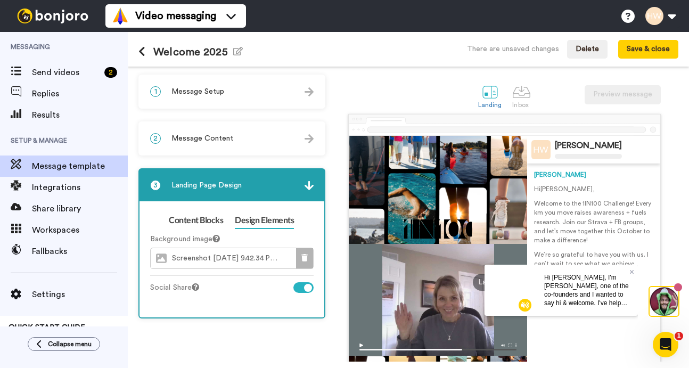
click at [308, 257] on icon at bounding box center [305, 257] width 6 height 7
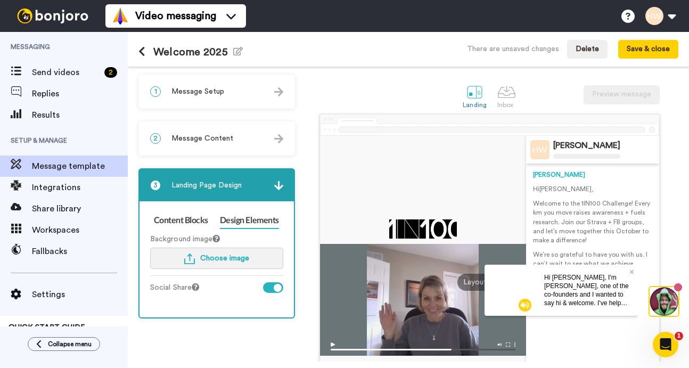
click at [227, 259] on span "Choose image" at bounding box center [224, 258] width 49 height 7
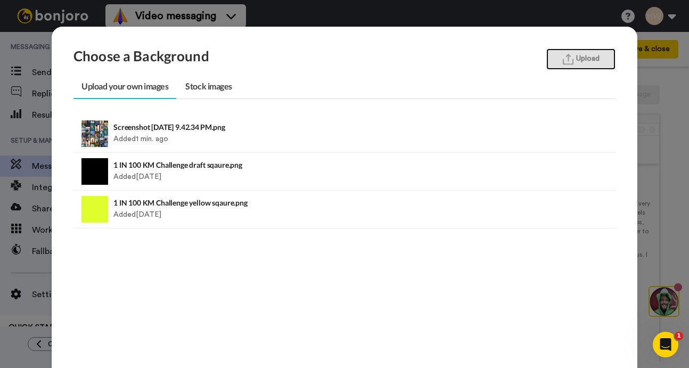
click at [585, 58] on button "Upload" at bounding box center [581, 58] width 69 height 21
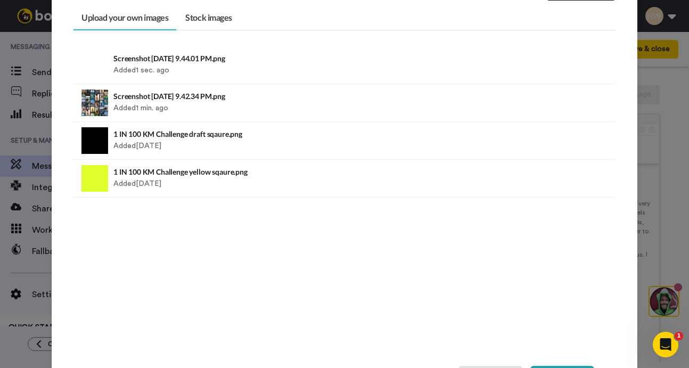
scroll to position [84, 0]
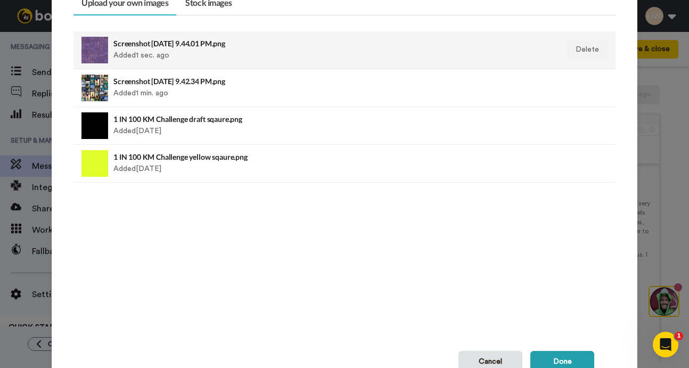
click at [94, 50] on div at bounding box center [95, 50] width 27 height 27
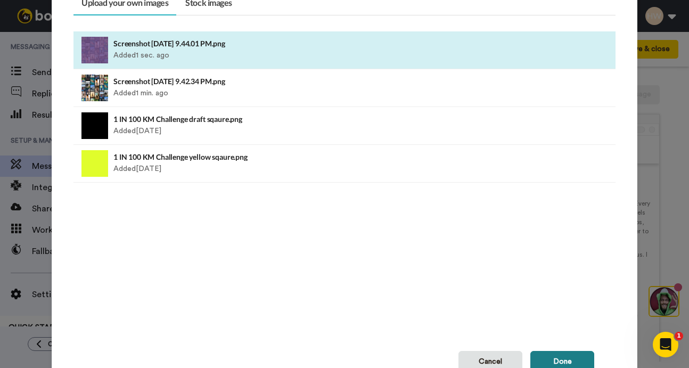
click at [574, 362] on button "Done" at bounding box center [563, 361] width 64 height 21
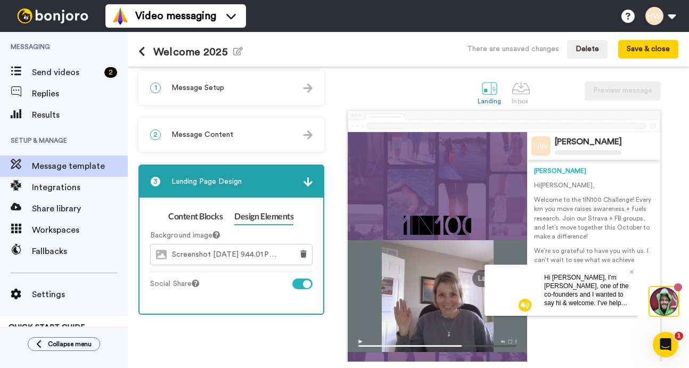
scroll to position [1, 0]
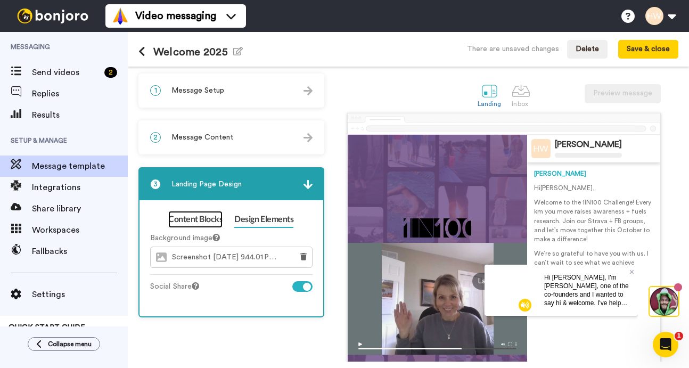
click at [191, 218] on link "Content Blocks" at bounding box center [195, 219] width 54 height 17
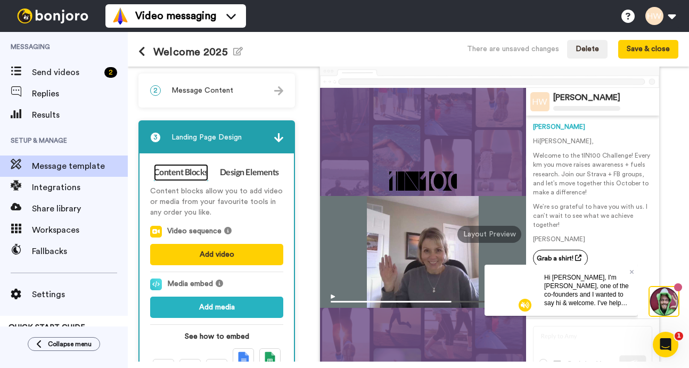
scroll to position [0, 0]
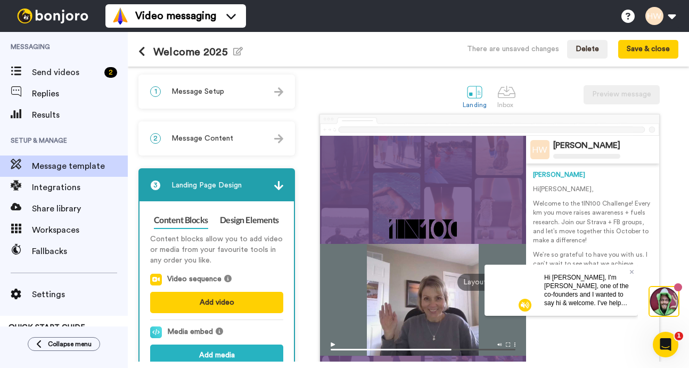
click at [542, 175] on div "Helen" at bounding box center [592, 174] width 119 height 9
click at [471, 93] on div at bounding box center [475, 92] width 19 height 19
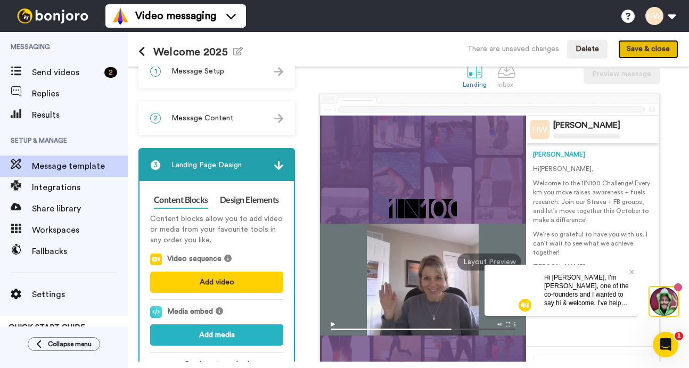
click at [644, 48] on button "Save & close" at bounding box center [649, 49] width 60 height 19
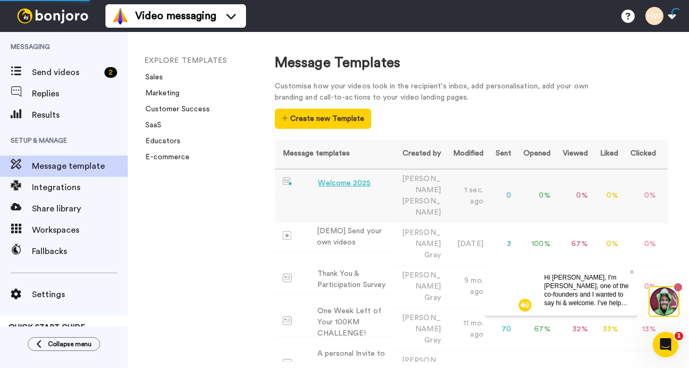
click at [349, 183] on div "Welcome 2025" at bounding box center [344, 183] width 53 height 11
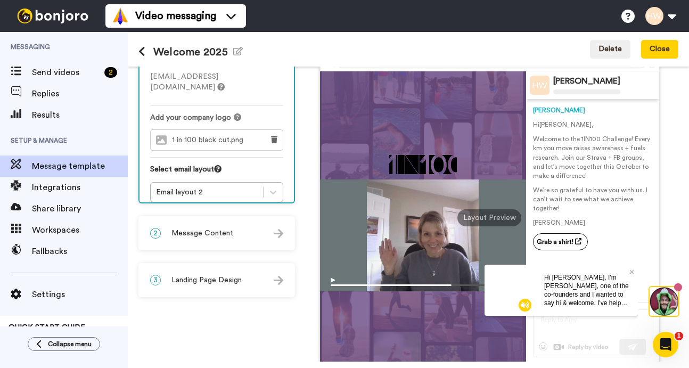
scroll to position [78, 0]
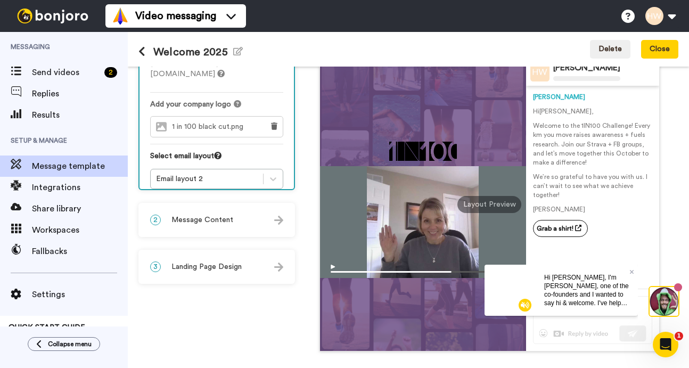
click at [279, 222] on img at bounding box center [278, 220] width 9 height 9
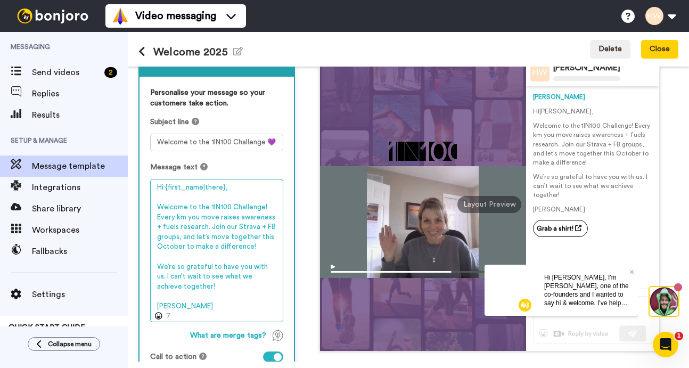
click at [159, 277] on textarea "Hi {first_name|there}, Welcome to the 1IN100 Challenge! Every km you move raise…" at bounding box center [216, 250] width 133 height 143
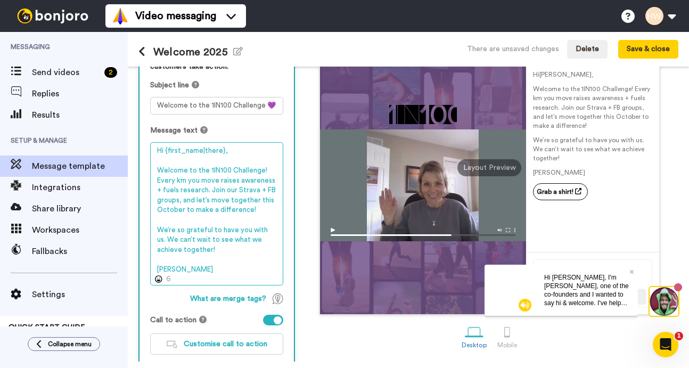
scroll to position [182, 0]
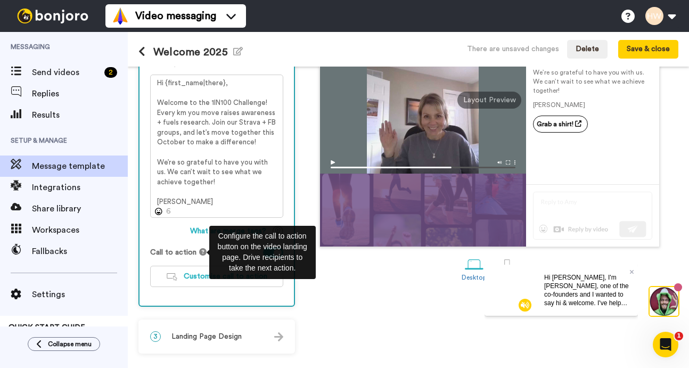
click at [326, 299] on div "Landing Inbox Preview message Helen Wright Helen Hi Tom , Welcome to the 1IN100…" at bounding box center [489, 122] width 378 height 461
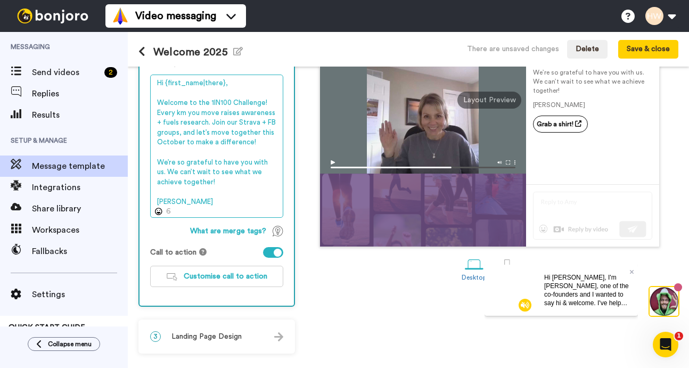
click at [215, 184] on textarea "Hi {first_name|there}, Welcome to the 1IN100 Challenge! Every km you move raise…" at bounding box center [216, 146] width 133 height 143
paste textarea "https"
drag, startPoint x: 206, startPoint y: 185, endPoint x: 188, endPoint y: 183, distance: 18.7
click at [188, 183] on textarea "Hi {first_name|there}, Welcome to the 1IN100 Challenge! Every km you move raise…" at bounding box center [216, 146] width 133 height 143
click at [258, 123] on textarea "Hi {first_name|there}, Welcome to the 1IN100 Challenge! Every km you move raise…" at bounding box center [216, 146] width 133 height 143
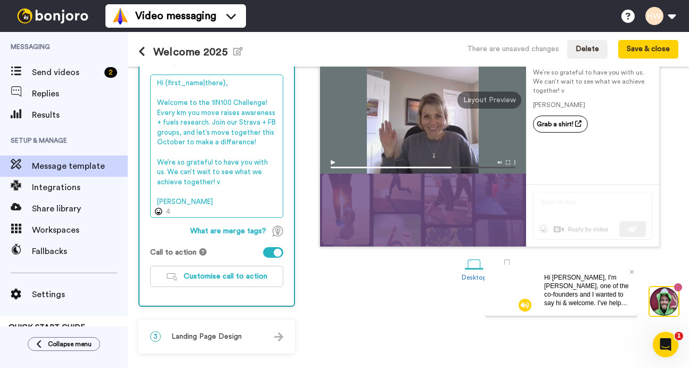
click at [194, 183] on textarea "Hi {first_name|there}, Welcome to the 1IN100 Challenge! Every km you move raise…" at bounding box center [216, 146] width 133 height 143
drag, startPoint x: 258, startPoint y: 122, endPoint x: 178, endPoint y: 133, distance: 80.6
click at [178, 133] on textarea "Hi {first_name|there}, Welcome to the 1IN100 Challenge! Every km you move raise…" at bounding box center [216, 146] width 133 height 143
paste textarea "https://str"
drag, startPoint x: 256, startPoint y: 140, endPoint x: 157, endPoint y: 135, distance: 99.2
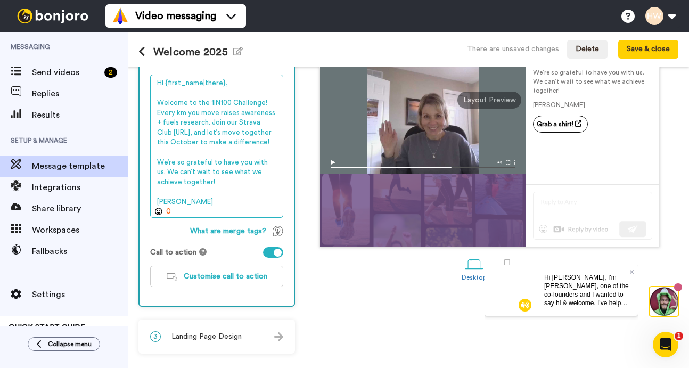
click at [157, 135] on textarea "Hi {first_name|there}, Welcome to the 1IN100 Challenge! Every km you move raise…" at bounding box center [216, 146] width 133 height 143
paste textarea "ava.app.link/1ETpK4GjSWb"
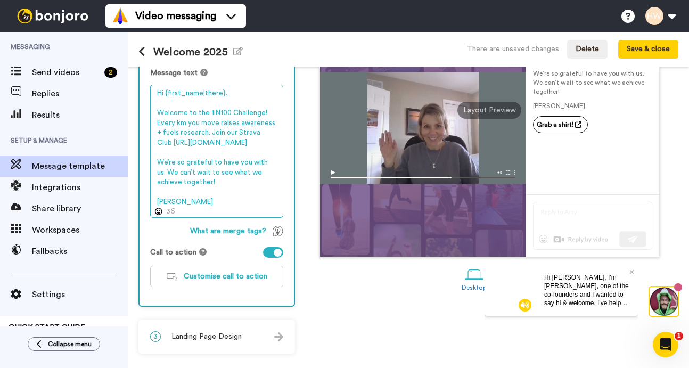
scroll to position [172, 0]
drag, startPoint x: 156, startPoint y: 142, endPoint x: 275, endPoint y: 144, distance: 119.4
click at [275, 144] on textarea "Hi {first_name|there}, Welcome to the 1IN100 Challenge! Every km you move raise…" at bounding box center [216, 151] width 133 height 133
click at [242, 196] on textarea "Hi {first_name|there}, Welcome to the 1IN100 Challenge! Every km you move raise…" at bounding box center [216, 151] width 133 height 133
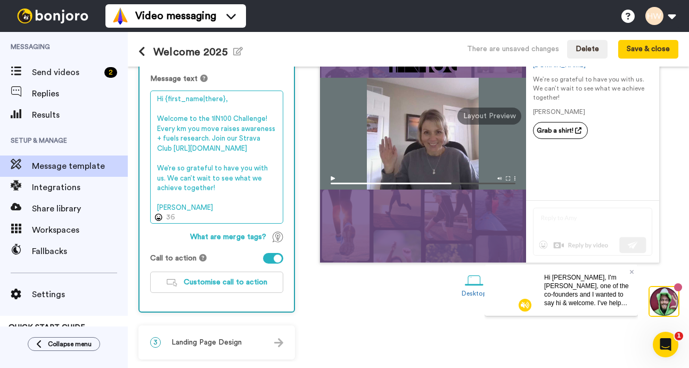
click at [229, 155] on textarea "Hi {first_name|there}, Welcome to the 1IN100 Challenge! Every km you move raise…" at bounding box center [216, 157] width 133 height 133
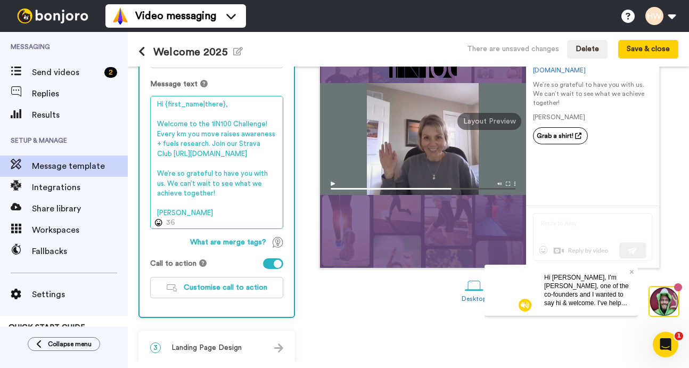
scroll to position [160, 0]
drag, startPoint x: 155, startPoint y: 156, endPoint x: 281, endPoint y: 158, distance: 125.8
click at [281, 158] on textarea "Hi {first_name|there}, Welcome to the 1IN100 Challenge! Every km you move raise…" at bounding box center [216, 162] width 133 height 133
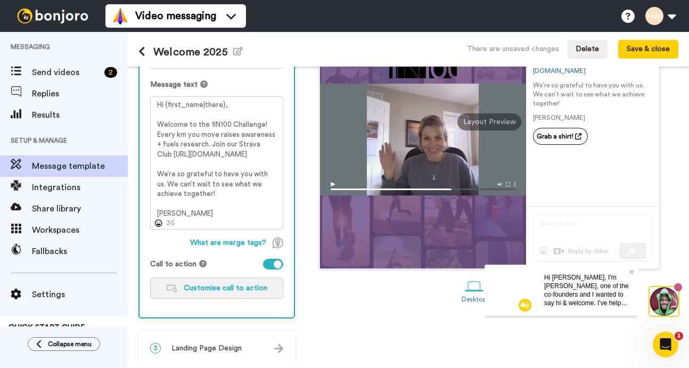
click at [237, 287] on span "Customise call to action" at bounding box center [226, 288] width 84 height 7
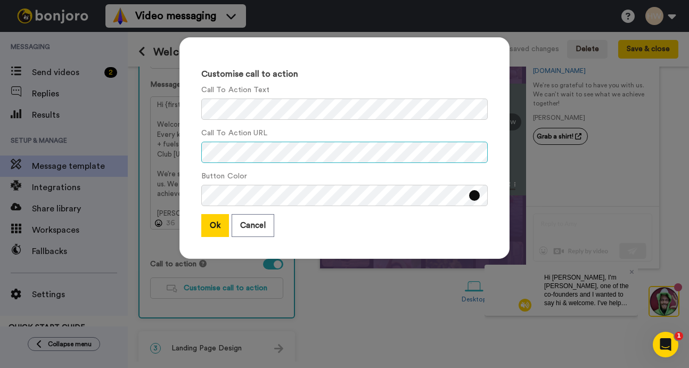
click at [188, 145] on div "Customise call to action Call To Action Text Call To Action URL Button Color Ok…" at bounding box center [345, 148] width 330 height 222
click at [191, 146] on div "Customise call to action Call To Action Text Call To Action URL Button Color Ok…" at bounding box center [345, 148] width 330 height 222
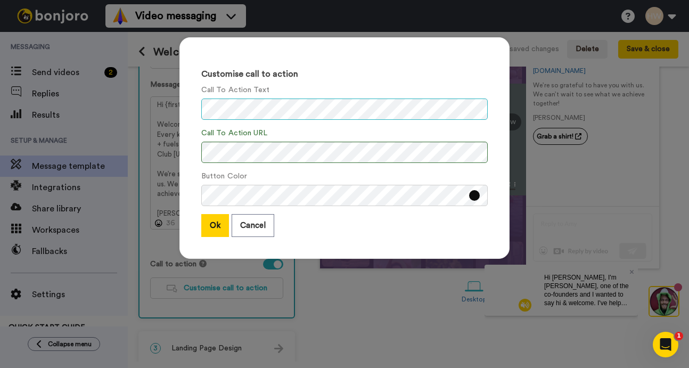
scroll to position [0, 0]
click at [177, 106] on div "Customise call to action Call To Action Text Call To Action URL Button Color Ok…" at bounding box center [345, 154] width 352 height 254
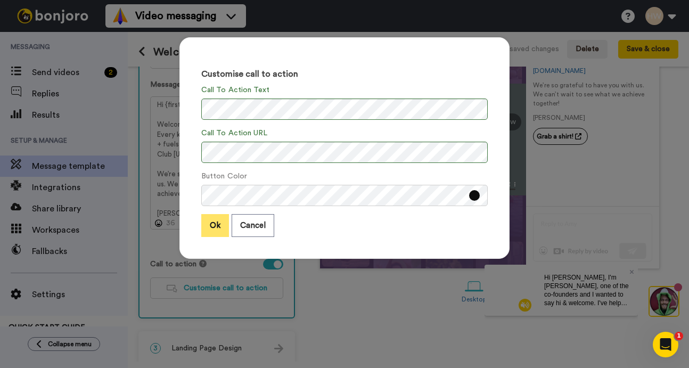
click at [212, 227] on button "Ok" at bounding box center [215, 225] width 28 height 23
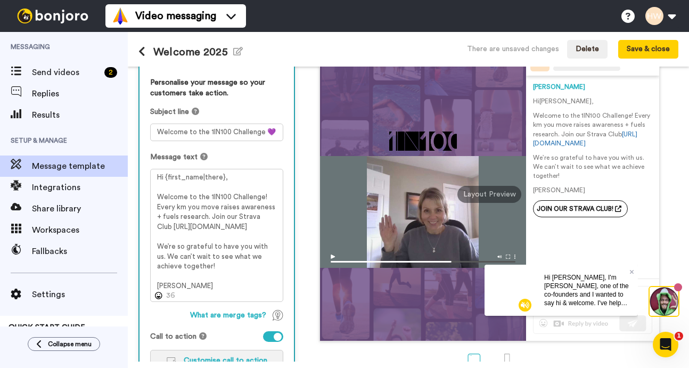
scroll to position [87, 0]
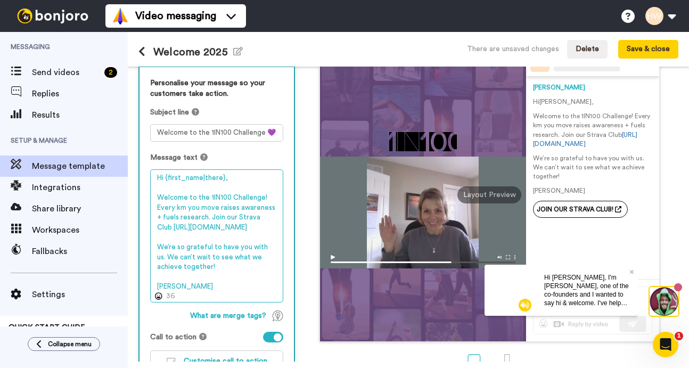
drag, startPoint x: 210, startPoint y: 218, endPoint x: 276, endPoint y: 227, distance: 66.7
click at [276, 227] on textarea "Hi {first_name|there}, Welcome to the 1IN100 Challenge! Every km you move raise…" at bounding box center [216, 235] width 133 height 133
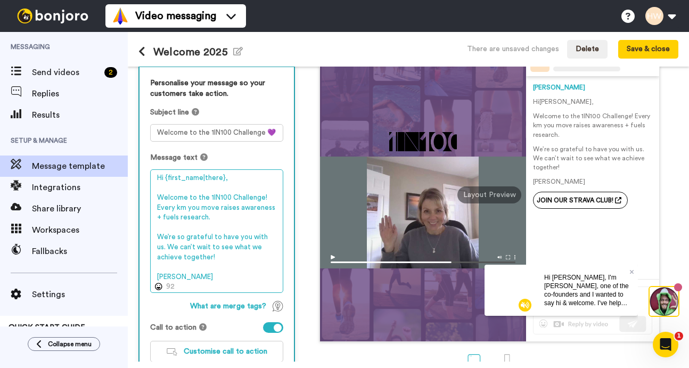
type textarea "Hi {first_name|there}, Welcome to the 1IN100 Challenge! Every km you move raise…"
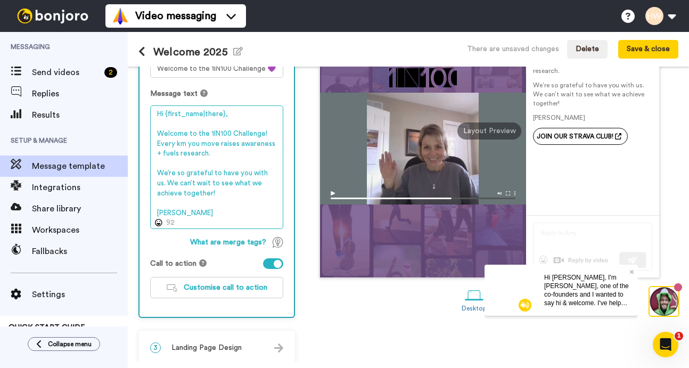
scroll to position [162, 0]
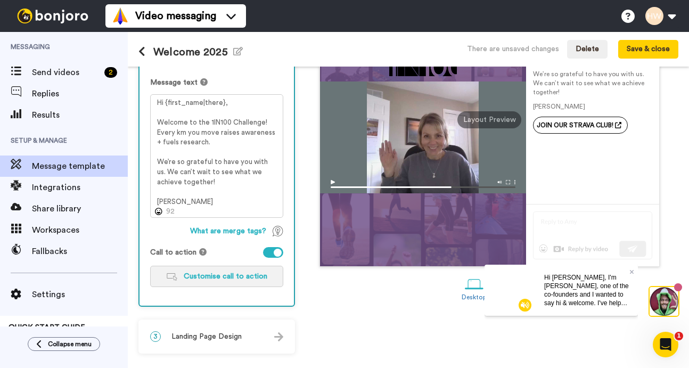
click at [233, 278] on span "Customise call to action" at bounding box center [226, 276] width 84 height 7
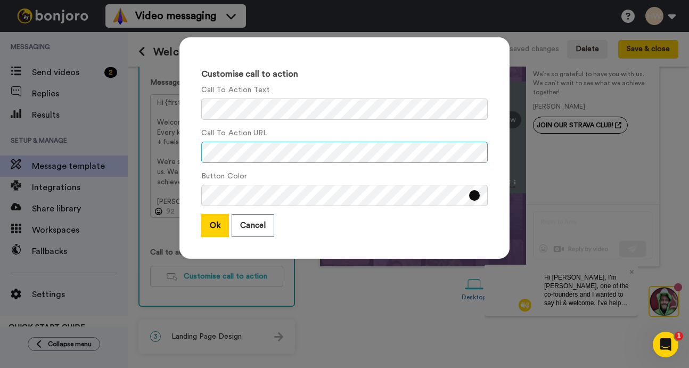
scroll to position [0, 608]
click at [489, 155] on div "Customise call to action Call To Action Text Call To Action URL Button Color Ok…" at bounding box center [345, 148] width 330 height 222
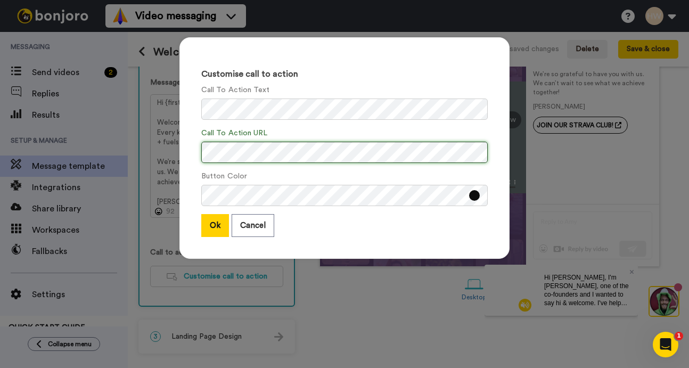
scroll to position [0, 0]
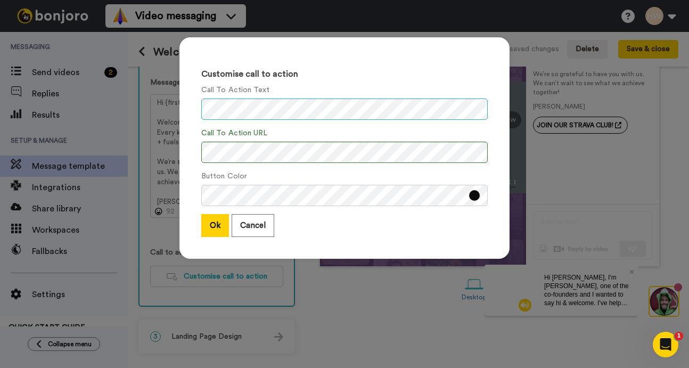
click at [183, 100] on div "Customise call to action Call To Action Text Call To Action URL Button Color Ok…" at bounding box center [345, 148] width 330 height 222
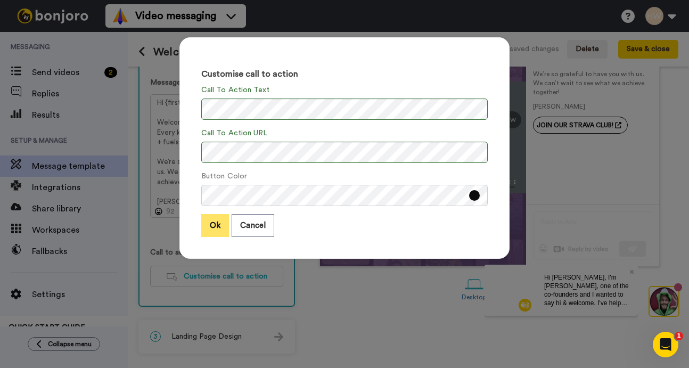
click at [216, 221] on button "Ok" at bounding box center [215, 225] width 28 height 23
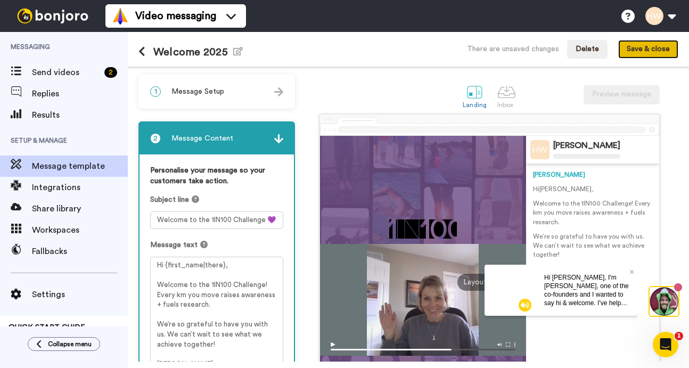
click at [653, 47] on button "Save & close" at bounding box center [649, 49] width 60 height 19
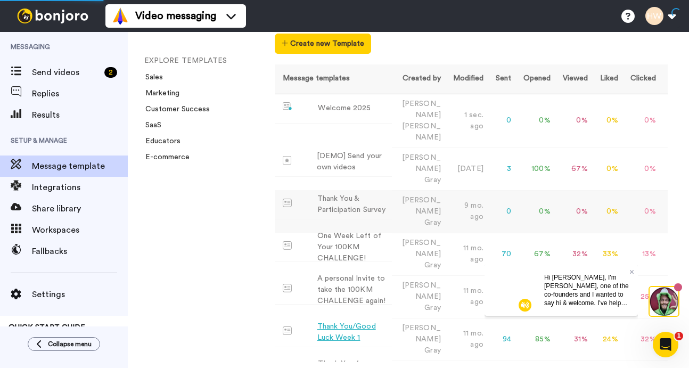
scroll to position [64, 0]
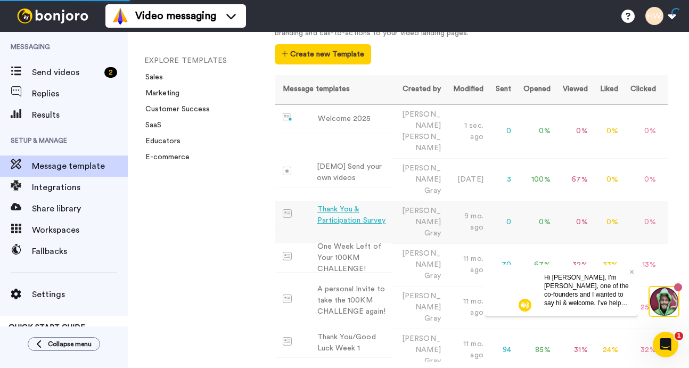
click at [361, 204] on div "Thank You & Participation Survey" at bounding box center [353, 215] width 70 height 22
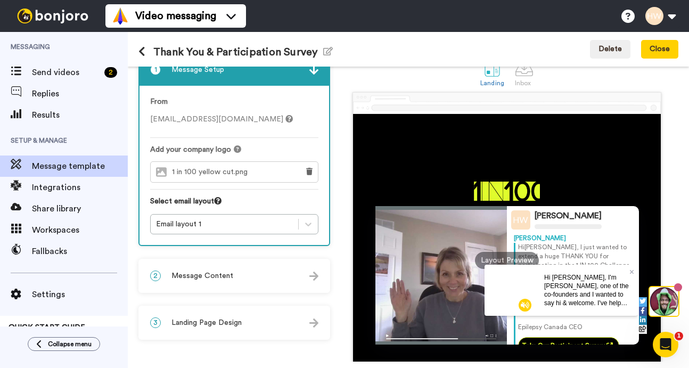
scroll to position [20, 0]
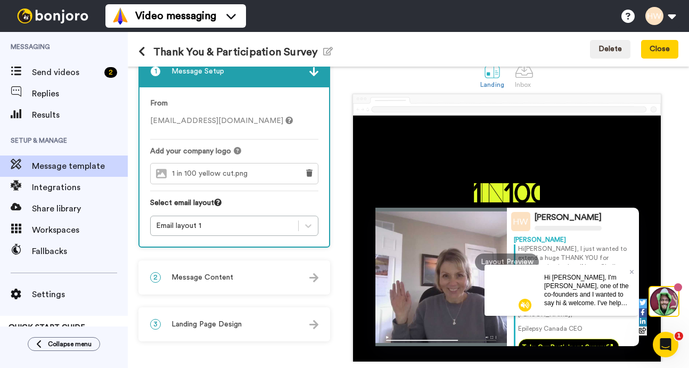
click at [141, 51] on icon at bounding box center [142, 51] width 7 height 11
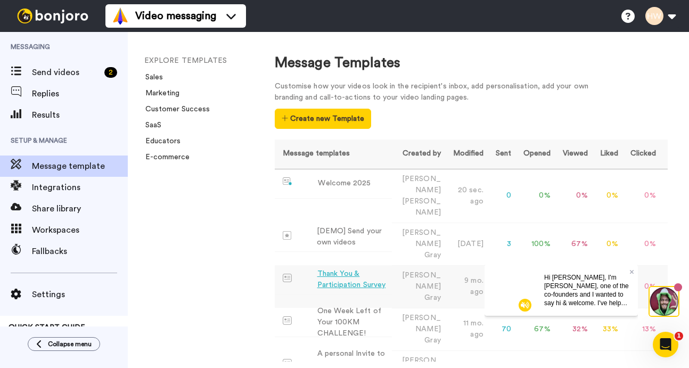
scroll to position [89, 0]
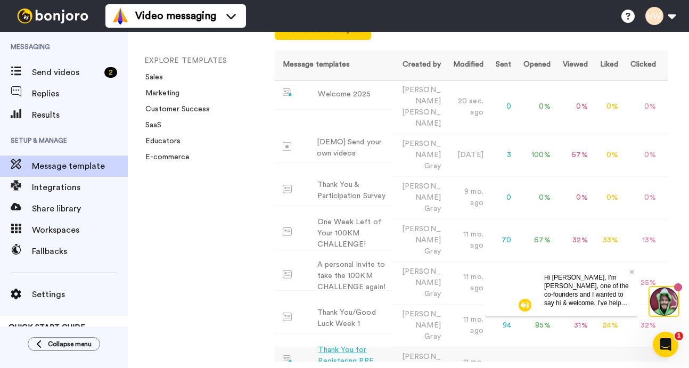
click at [351, 345] on div "Thank You for Registering PRE Oct 1" at bounding box center [352, 362] width 69 height 34
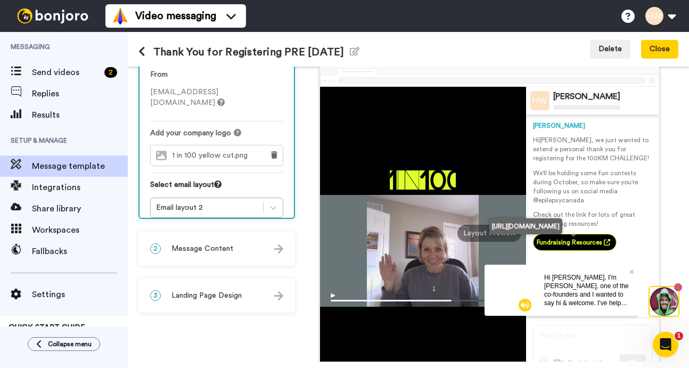
scroll to position [46, 0]
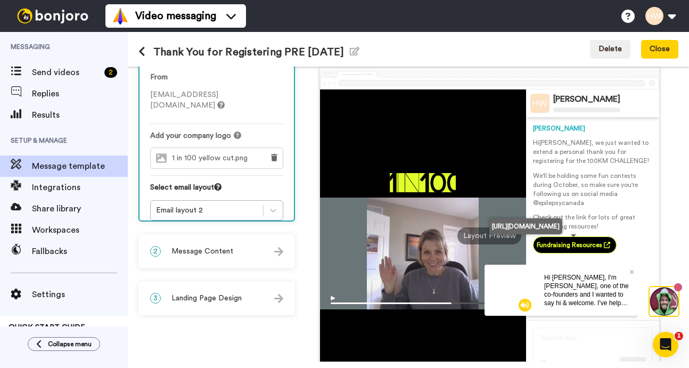
click at [139, 51] on icon at bounding box center [142, 51] width 7 height 11
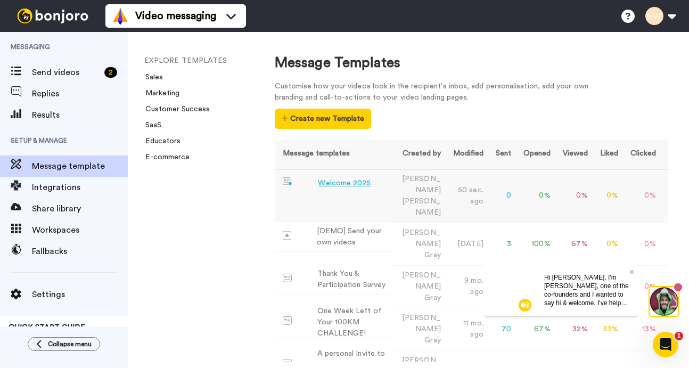
click at [409, 184] on td "Helen Wright" at bounding box center [418, 196] width 53 height 54
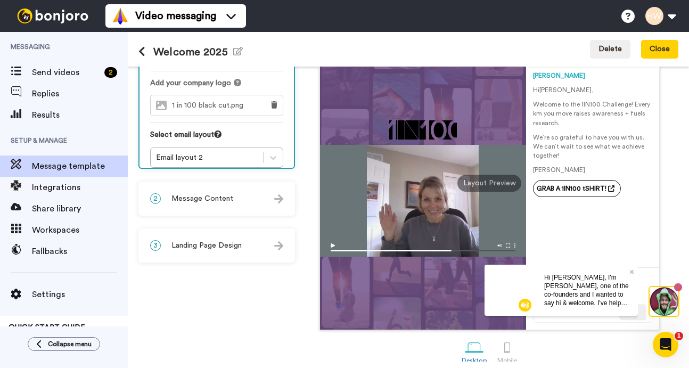
scroll to position [91, 0]
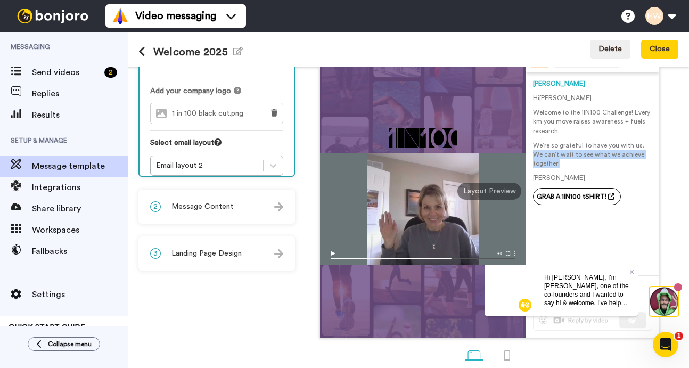
drag, startPoint x: 642, startPoint y: 145, endPoint x: 648, endPoint y: 160, distance: 16.0
click at [648, 160] on p "We’re so grateful to have you with us. We can’t wait to see what we achieve tog…" at bounding box center [592, 154] width 119 height 27
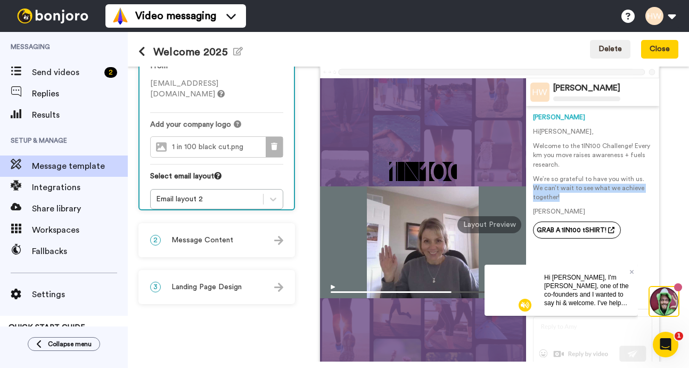
scroll to position [87, 0]
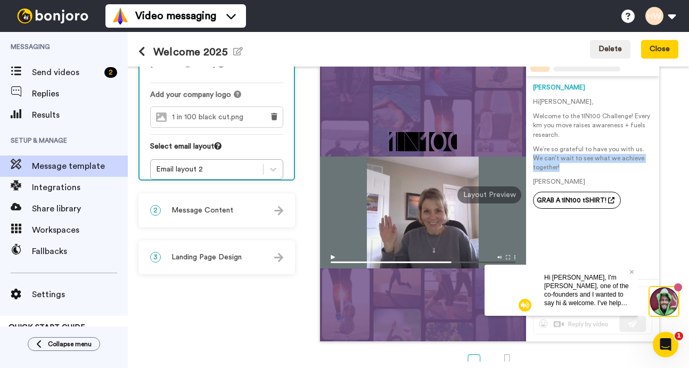
click at [281, 209] on img at bounding box center [278, 210] width 9 height 9
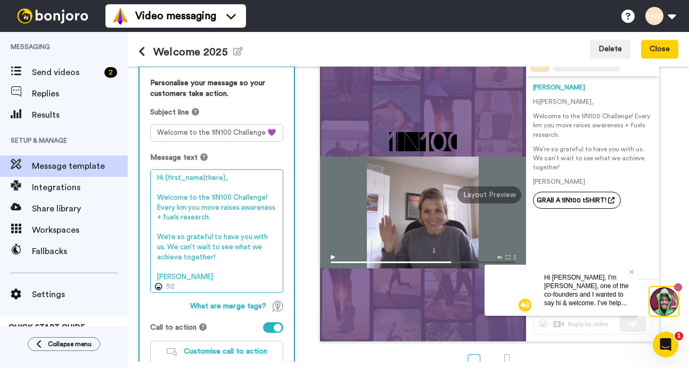
drag, startPoint x: 158, startPoint y: 248, endPoint x: 192, endPoint y: 257, distance: 35.3
click at [192, 257] on textarea "Hi {first_name|there}, Welcome to the 1IN100 Challenge! Every km you move raise…" at bounding box center [216, 231] width 133 height 124
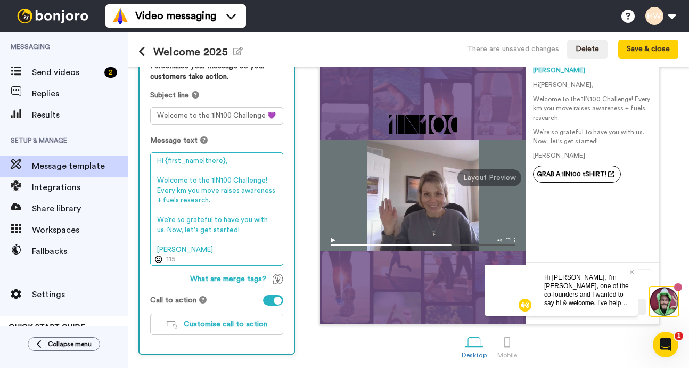
scroll to position [102, 0]
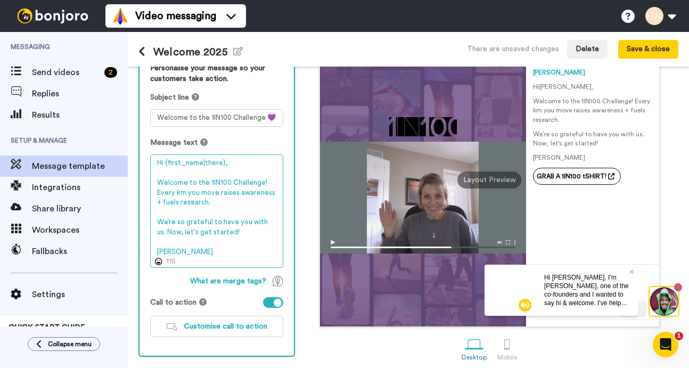
click at [188, 254] on textarea "Hi {first_name|there}, Welcome to the 1IN100 Challenge! Every km you move raise…" at bounding box center [216, 211] width 133 height 113
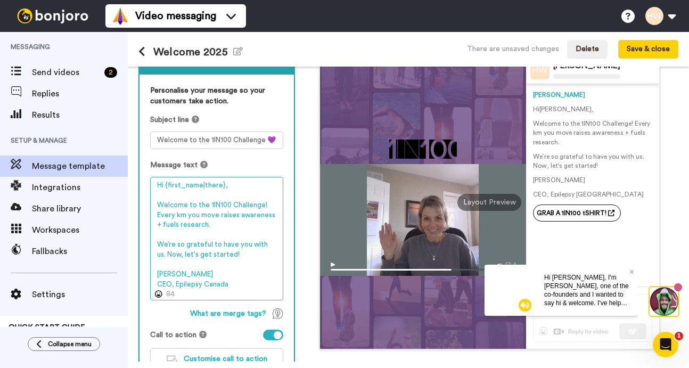
scroll to position [78, 0]
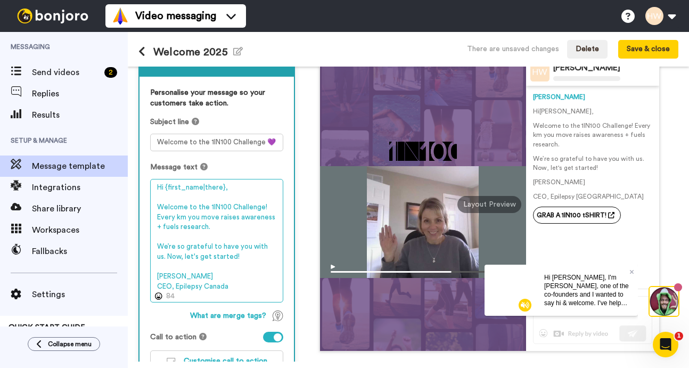
click at [221, 228] on textarea "Hi {first_name|there}, Welcome to the 1IN100 Challenge! Every km you move raise…" at bounding box center [216, 241] width 133 height 124
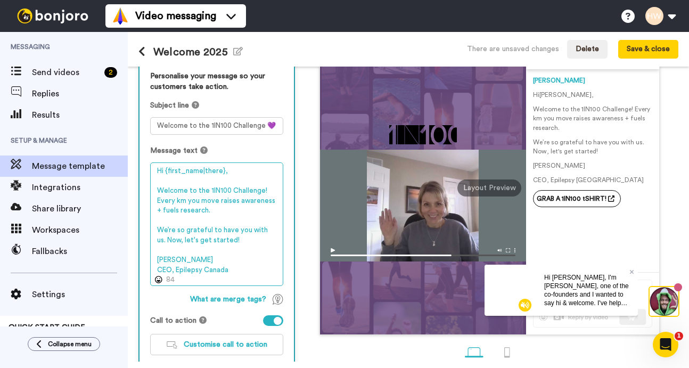
scroll to position [0, 0]
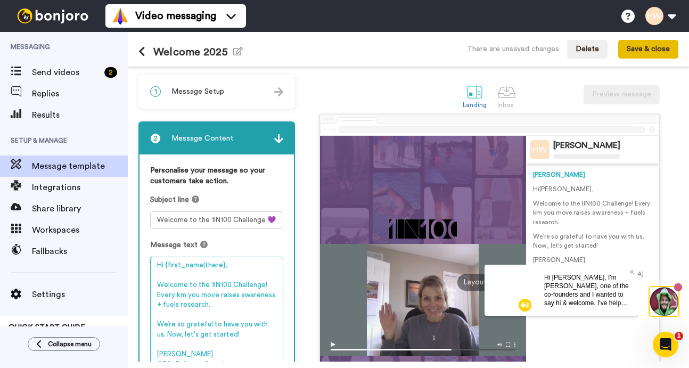
type textarea "Hi {first_name|there}, Welcome to the 1IN100 Challenge! Every km you move raise…"
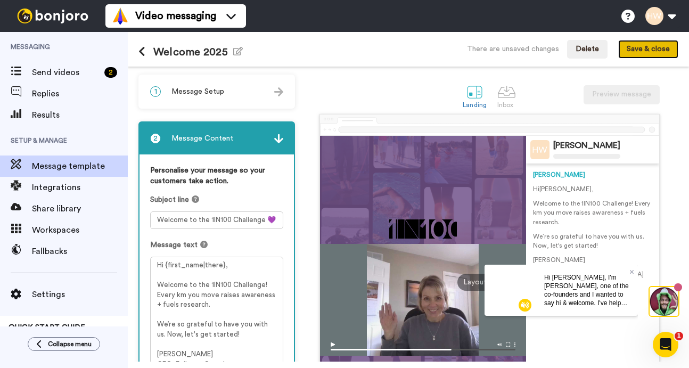
click at [646, 49] on button "Save & close" at bounding box center [649, 49] width 60 height 19
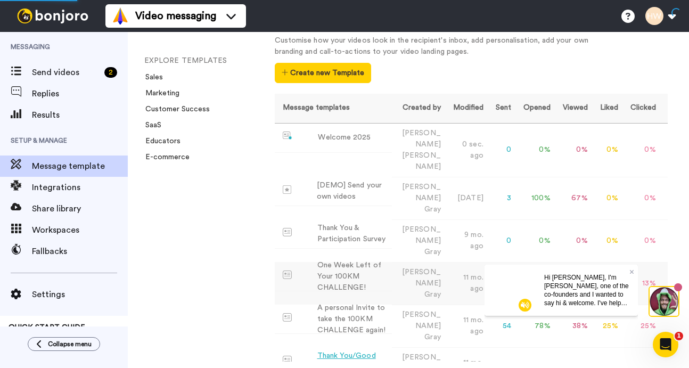
scroll to position [89, 0]
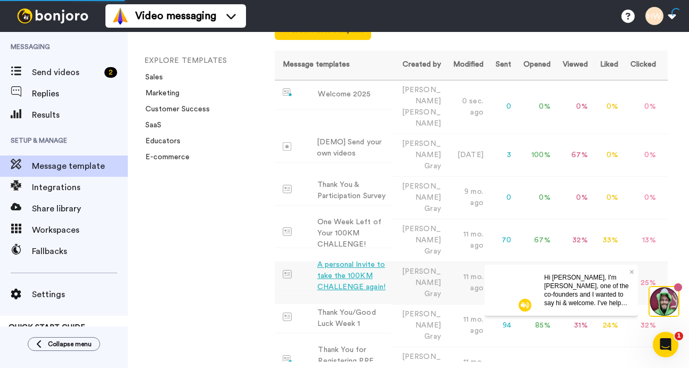
click at [353, 259] on div "A personal Invite to take the 100KM CHALLENGE again!" at bounding box center [353, 276] width 70 height 34
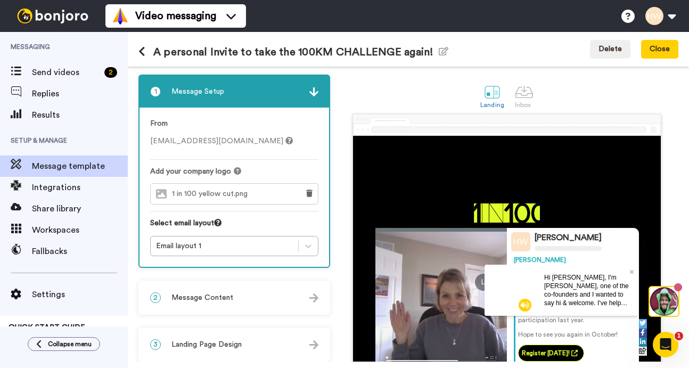
click at [142, 50] on icon at bounding box center [142, 51] width 7 height 11
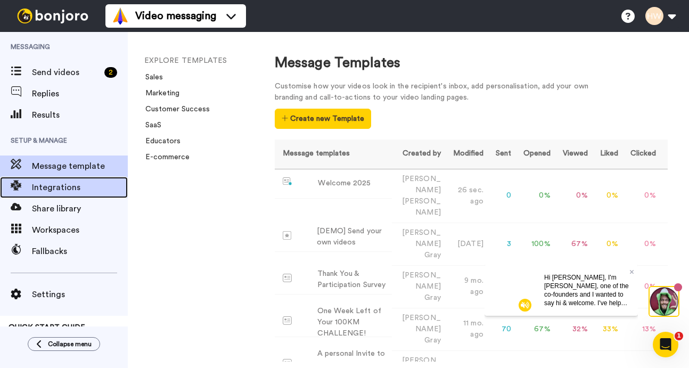
click at [55, 183] on span "Integrations" at bounding box center [80, 187] width 96 height 13
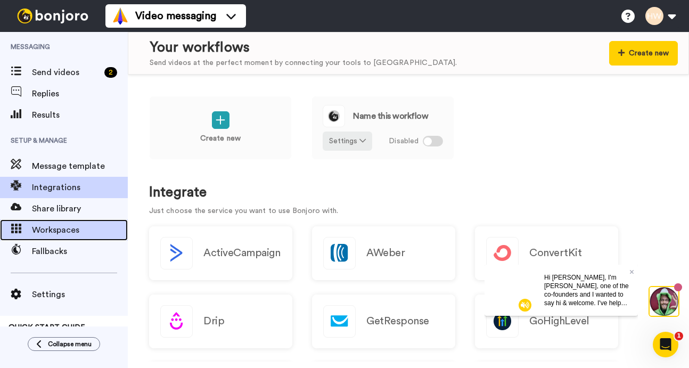
click at [64, 226] on span "Workspaces" at bounding box center [80, 230] width 96 height 13
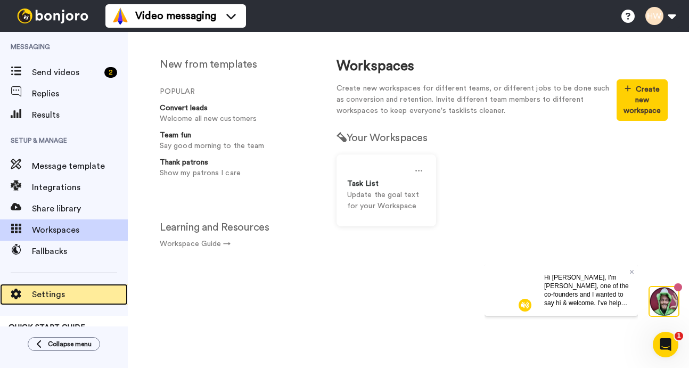
click at [50, 295] on span "Settings" at bounding box center [80, 294] width 96 height 13
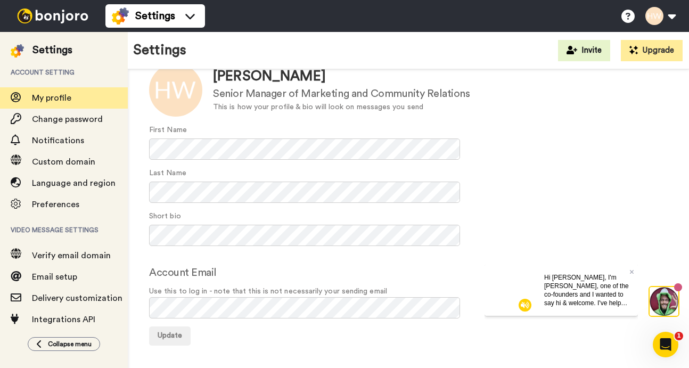
scroll to position [61, 0]
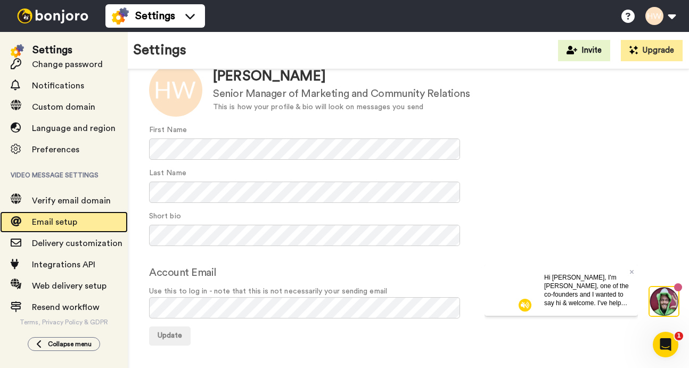
click at [61, 218] on span "Email setup" at bounding box center [54, 222] width 45 height 9
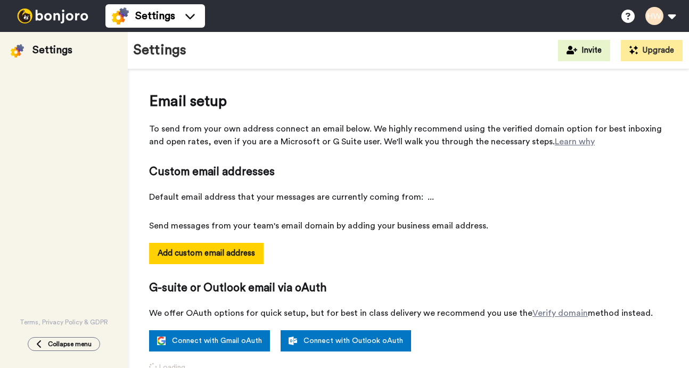
select select "164383"
select select "164404"
select select "153245"
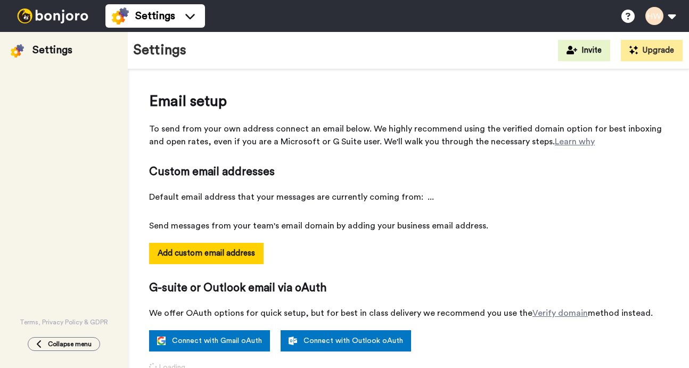
select select "153245"
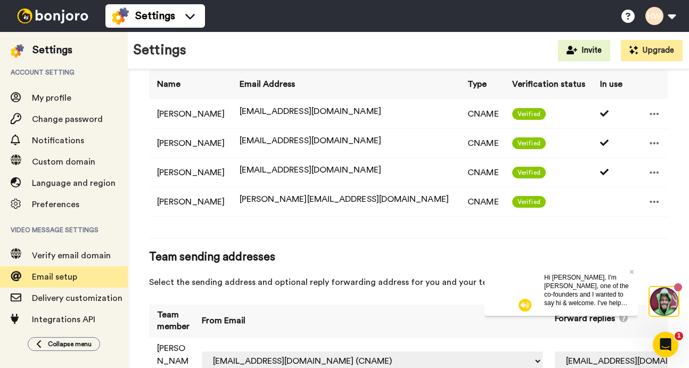
scroll to position [296, 0]
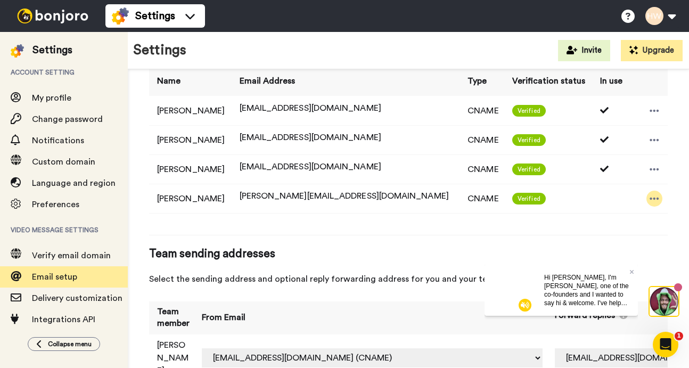
click at [650, 195] on icon at bounding box center [655, 198] width 10 height 11
click at [659, 214] on li "Delete" at bounding box center [662, 216] width 58 height 15
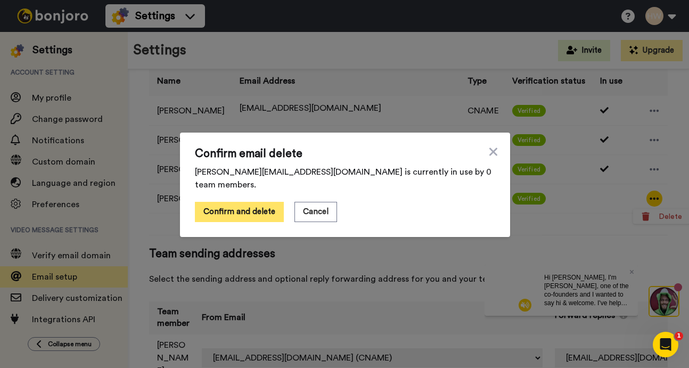
click at [257, 208] on button "Confirm and delete" at bounding box center [239, 212] width 89 height 20
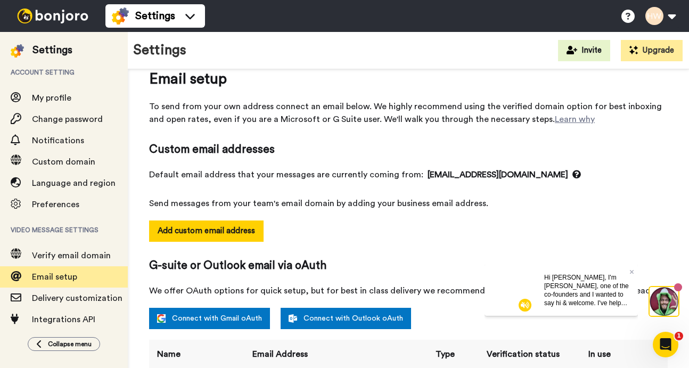
scroll to position [0, 0]
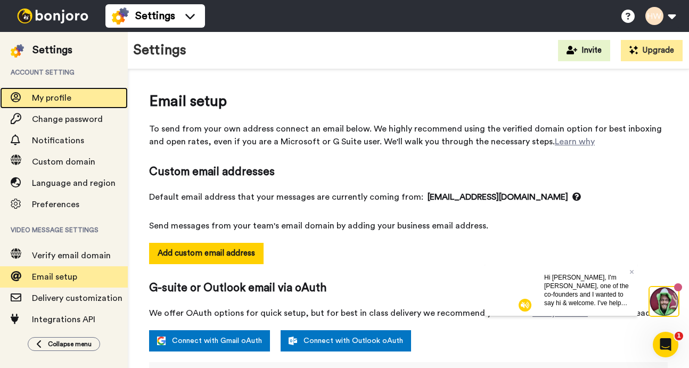
click at [53, 95] on span "My profile" at bounding box center [51, 98] width 39 height 9
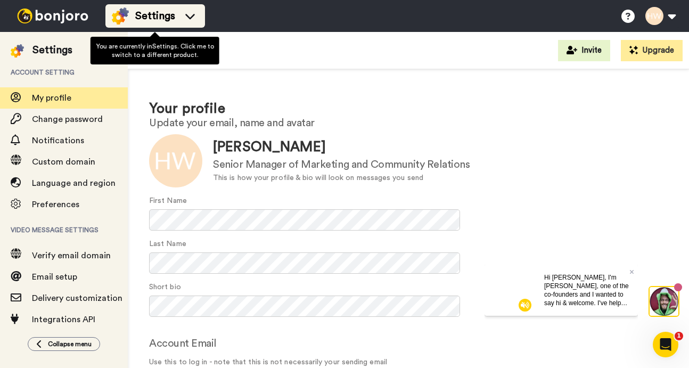
click at [149, 17] on span "Settings" at bounding box center [155, 16] width 40 height 15
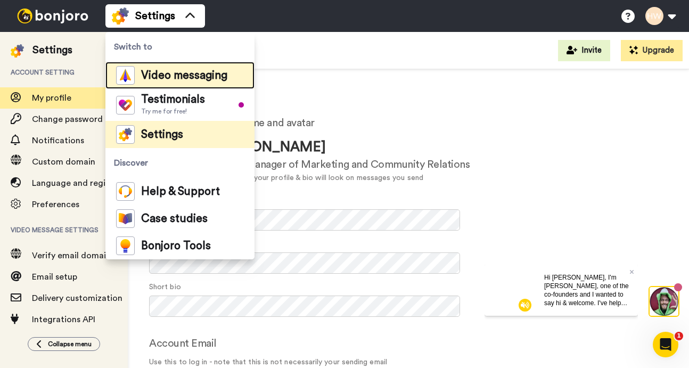
click at [190, 73] on span "Video messaging" at bounding box center [184, 75] width 86 height 11
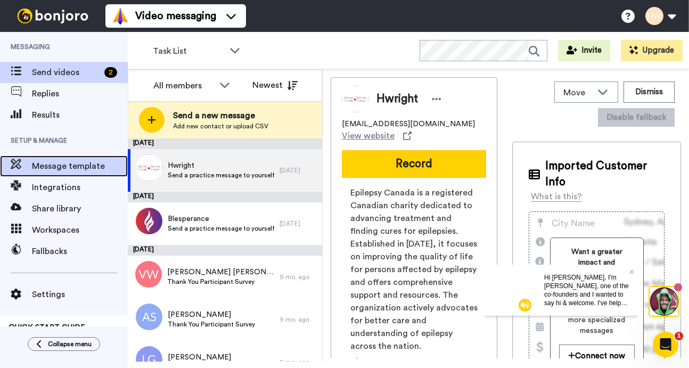
click at [62, 166] on span "Message template" at bounding box center [80, 166] width 96 height 13
